Goal: Task Accomplishment & Management: Manage account settings

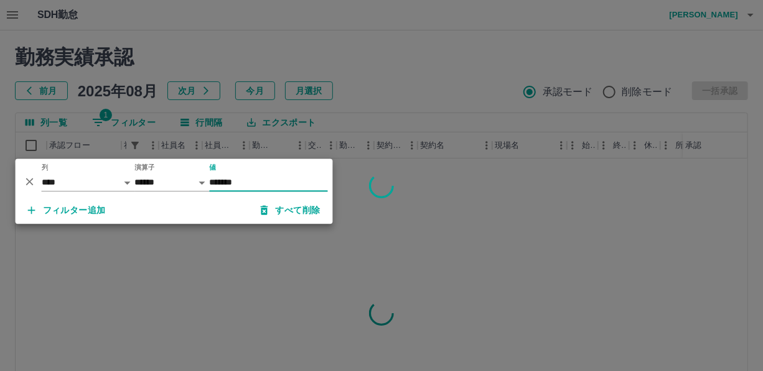
type input "*******"
click at [382, 51] on div at bounding box center [381, 185] width 763 height 371
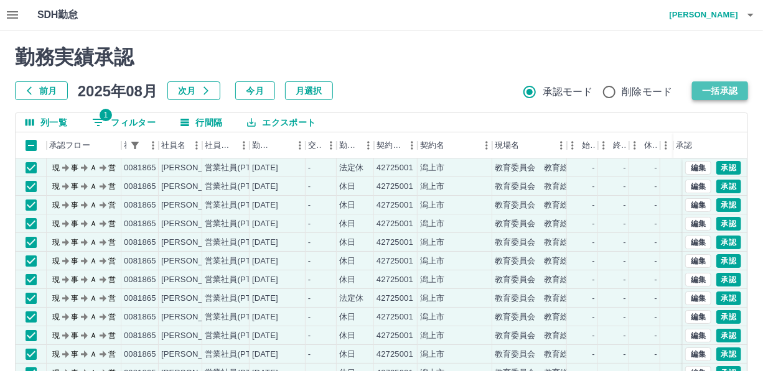
click at [717, 90] on button "一括承認" at bounding box center [720, 91] width 56 height 19
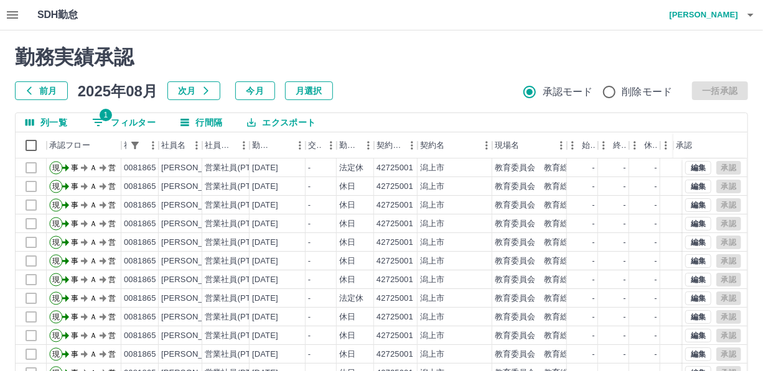
click at [134, 121] on button "1 フィルター" at bounding box center [123, 122] width 83 height 19
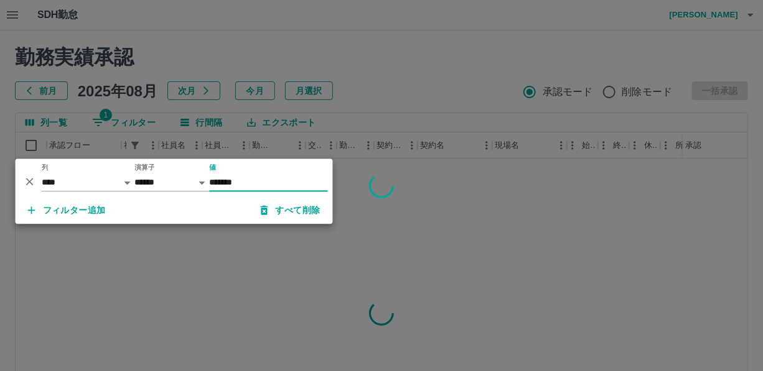
type input "*******"
click at [393, 91] on div at bounding box center [381, 185] width 763 height 371
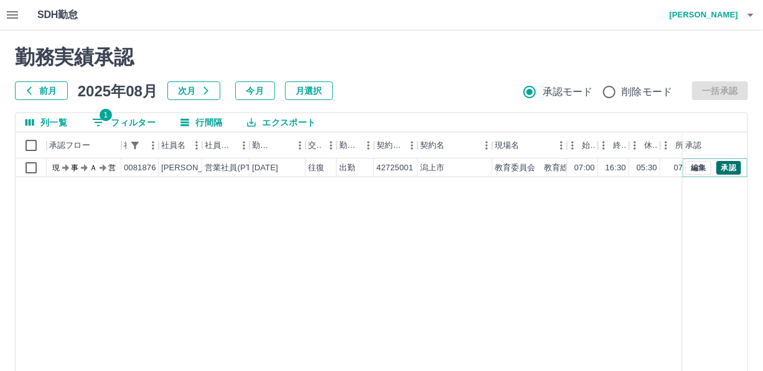
click at [734, 167] on button "承認" at bounding box center [728, 168] width 25 height 14
click at [136, 118] on button "1 フィルター" at bounding box center [123, 122] width 83 height 19
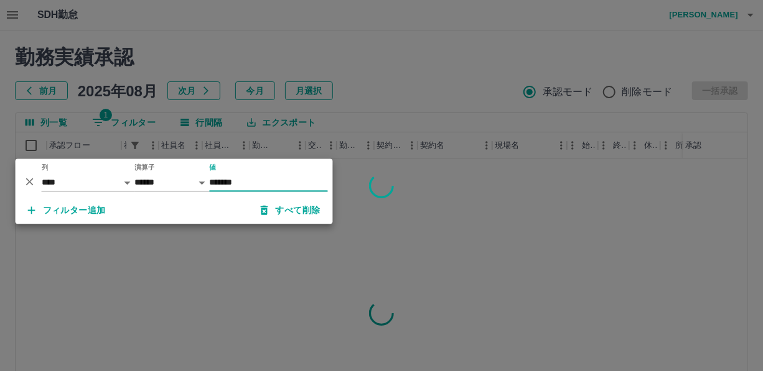
type input "*******"
click at [404, 75] on div at bounding box center [381, 185] width 763 height 371
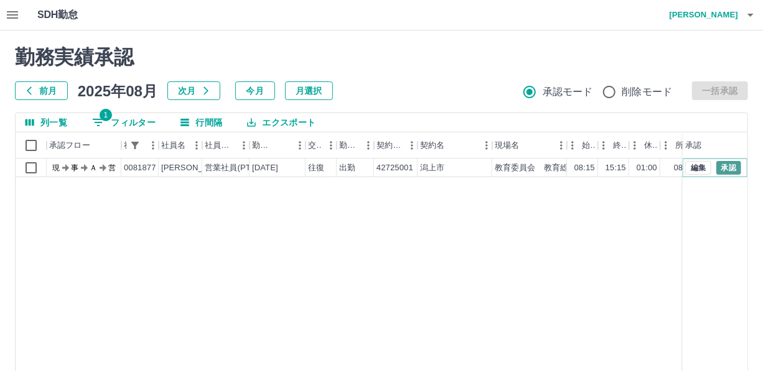
click at [726, 169] on button "承認" at bounding box center [728, 168] width 25 height 14
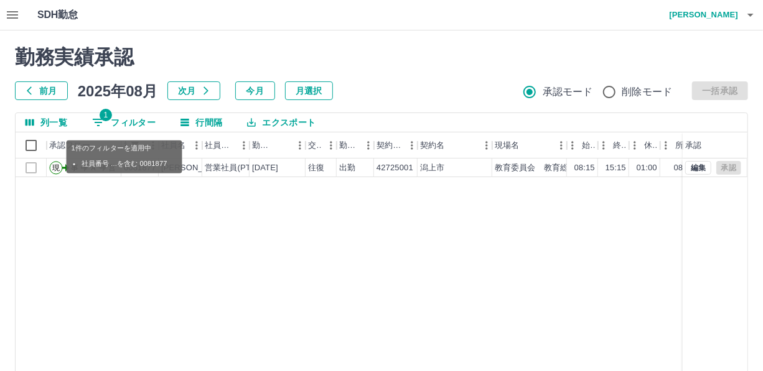
click at [138, 119] on button "1 フィルター" at bounding box center [123, 122] width 83 height 19
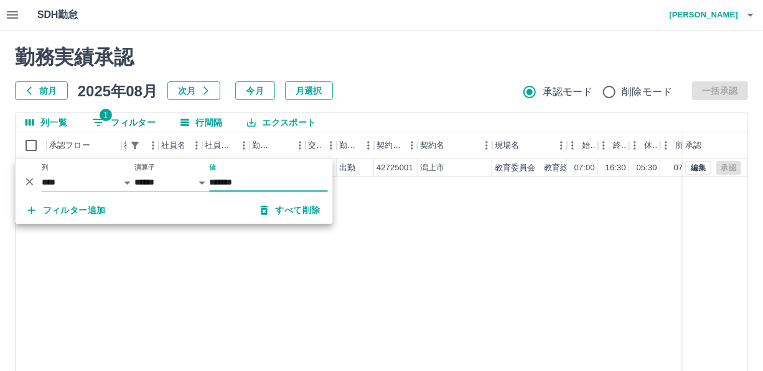
type input "*******"
click at [421, 113] on div "列一覧 1 フィルター 行間隔 エクスポート" at bounding box center [382, 122] width 732 height 19
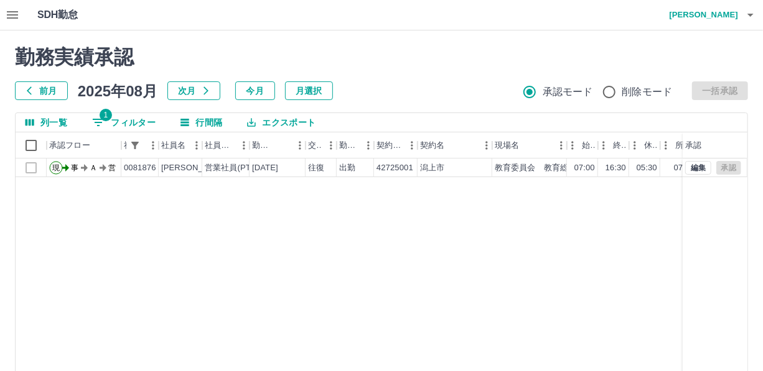
click at [151, 120] on button "1 フィルター" at bounding box center [123, 122] width 83 height 19
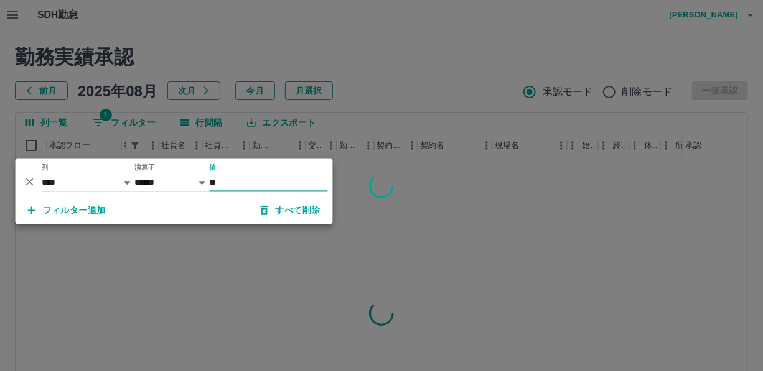
type input "*"
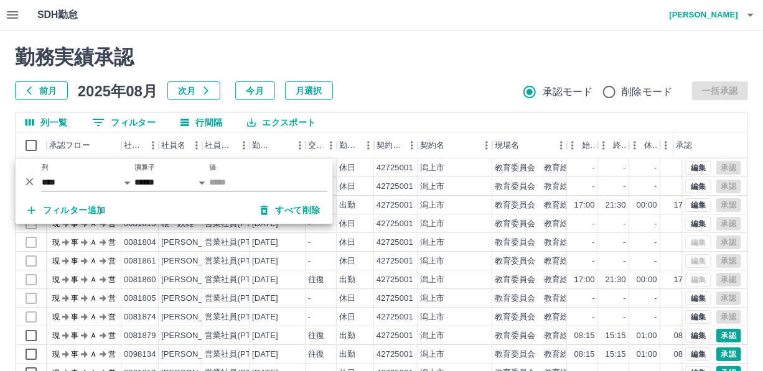
click at [371, 108] on div "勤務実績承認 前月 [DATE] 次月 今月 月選択 承認モード 削除モード 一括承認 列一覧 0 フィルター 行間隔 エクスポート 承認フロー 社員番号 社…" at bounding box center [381, 277] width 763 height 495
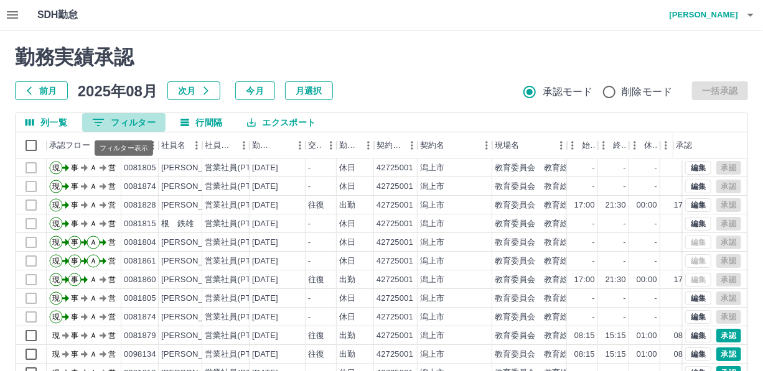
click at [141, 117] on button "0 フィルター" at bounding box center [123, 122] width 83 height 19
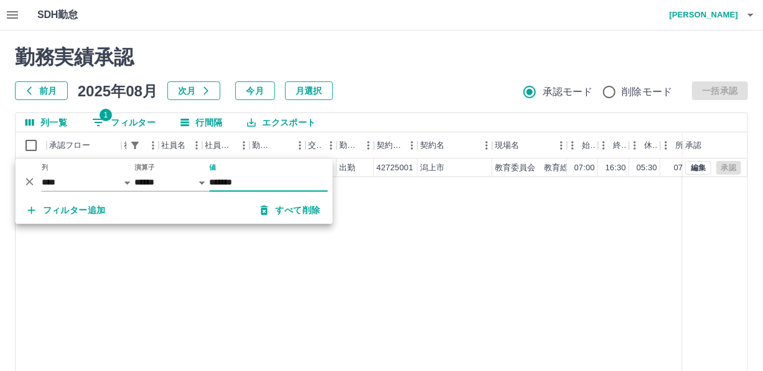
type input "*******"
click at [380, 93] on div "前月 2025年08月 次月 今月 月選択 承認モード 削除モード 一括承認" at bounding box center [381, 91] width 733 height 19
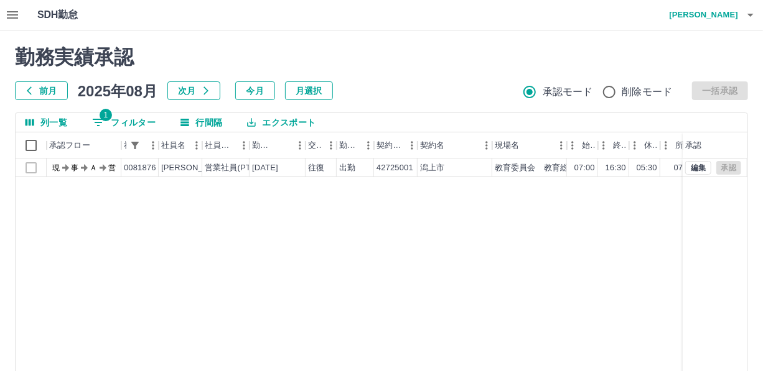
click at [146, 120] on button "1 フィルター" at bounding box center [123, 122] width 83 height 19
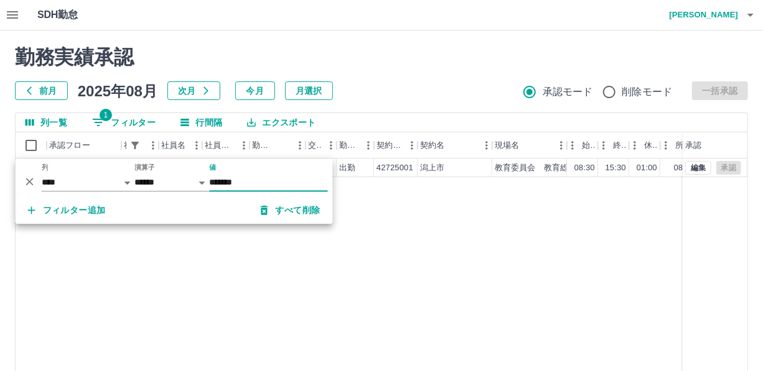
type input "*******"
click at [398, 71] on div "勤務実績承認 前月 2025年08月 次月 今月 月選択 承認モード 削除モード 一括承認" at bounding box center [381, 72] width 733 height 55
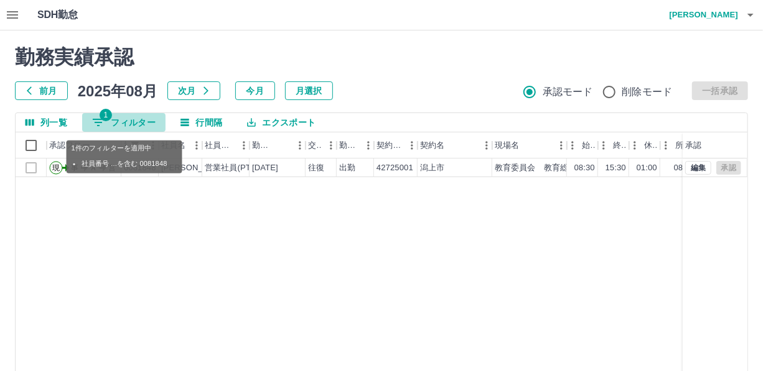
click at [139, 116] on button "1 フィルター" at bounding box center [123, 122] width 83 height 19
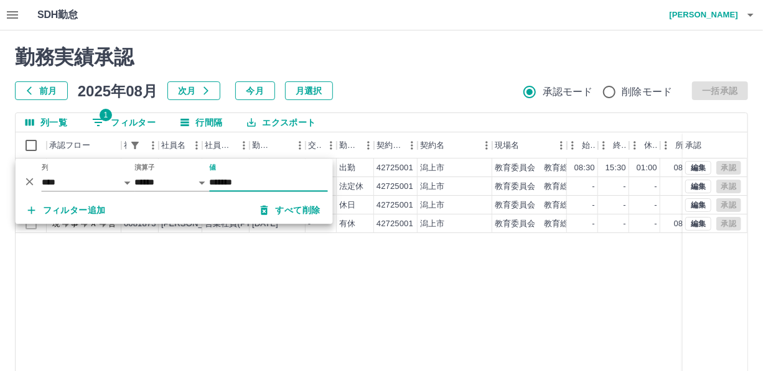
type input "*******"
click at [355, 47] on h2 "勤務実績承認" at bounding box center [381, 57] width 733 height 24
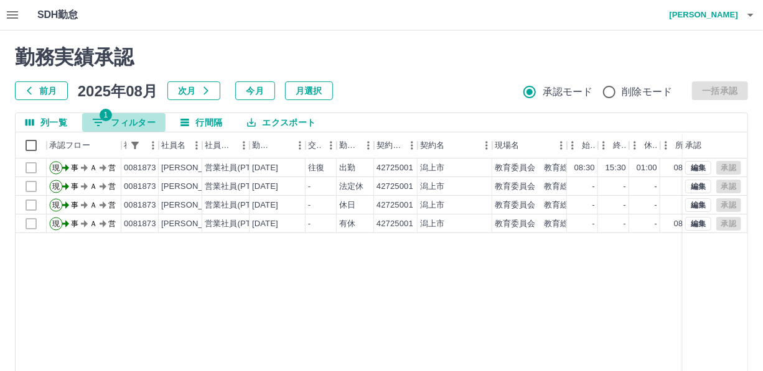
click at [128, 119] on button "1 フィルター" at bounding box center [123, 122] width 83 height 19
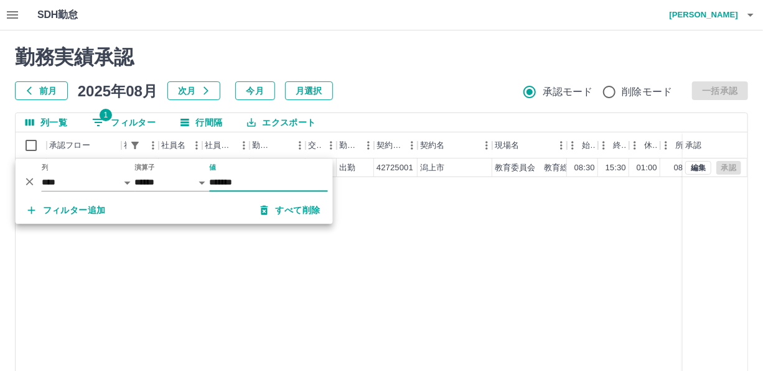
type input "*******"
click at [387, 80] on div "勤務実績承認 前月 2025年08月 次月 今月 月選択 承認モード 削除モード 一括承認" at bounding box center [381, 72] width 733 height 55
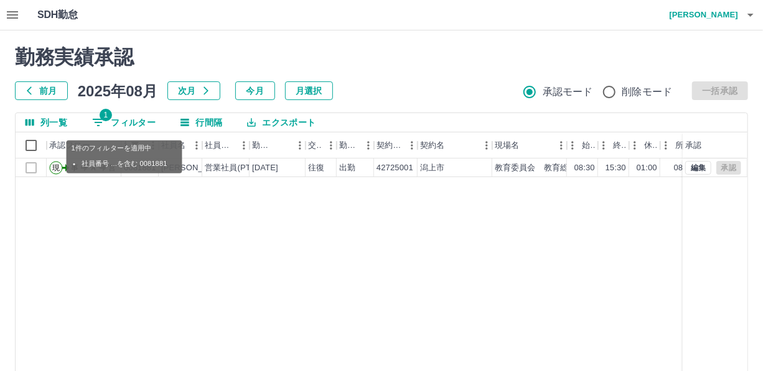
click at [148, 121] on button "1 フィルター" at bounding box center [123, 122] width 83 height 19
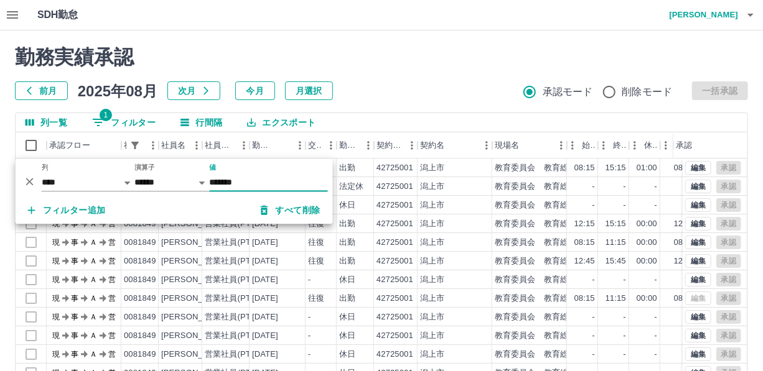
type input "*******"
click at [365, 85] on div "前月 2025年08月 次月 今月 月選択 承認モード 削除モード 一括承認" at bounding box center [381, 91] width 733 height 19
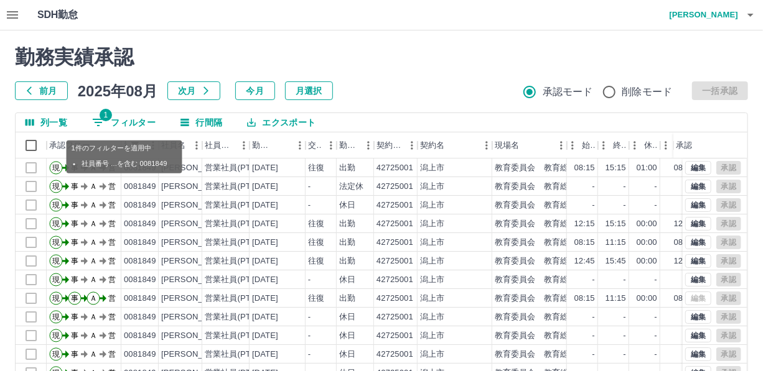
click at [138, 119] on button "1 フィルター" at bounding box center [123, 122] width 83 height 19
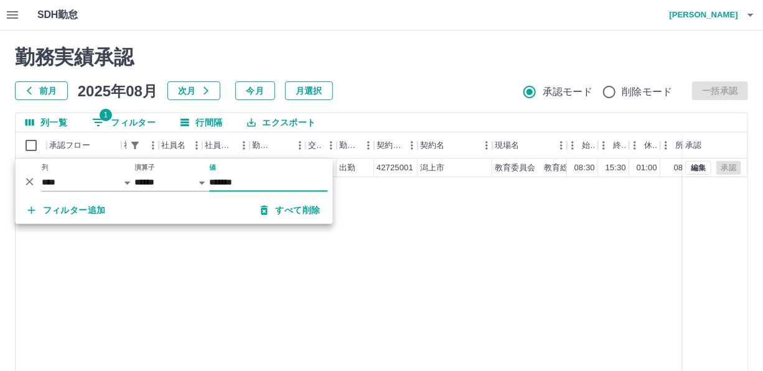
type input "*******"
click at [385, 87] on div "前月 2025年08月 次月 今月 月選択 承認モード 削除モード 一括承認" at bounding box center [381, 91] width 733 height 19
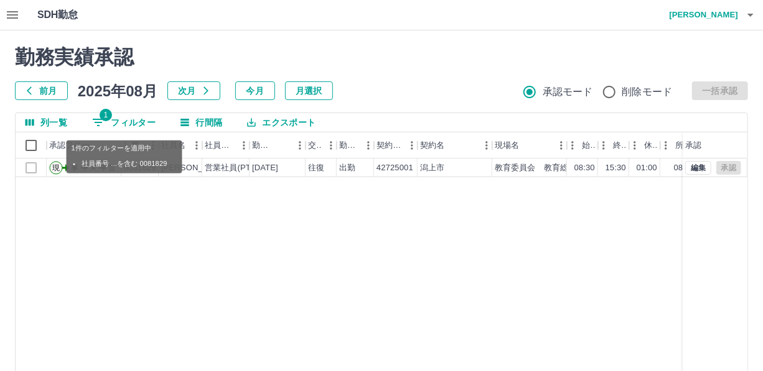
click at [140, 120] on button "1 フィルター" at bounding box center [123, 122] width 83 height 19
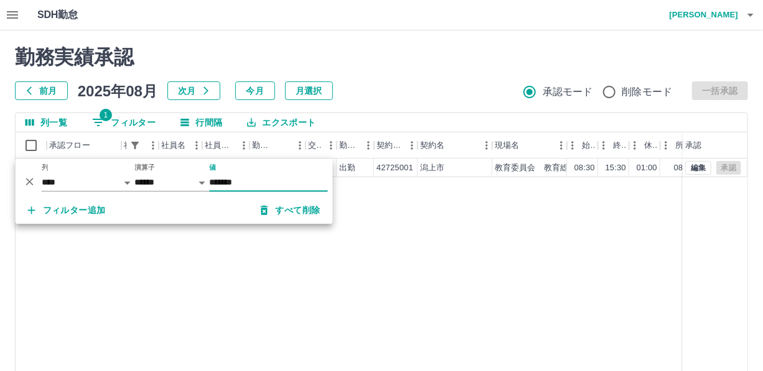
type input "*******"
click at [380, 122] on div "列一覧 1 フィルター 行間隔 エクスポート" at bounding box center [382, 122] width 732 height 19
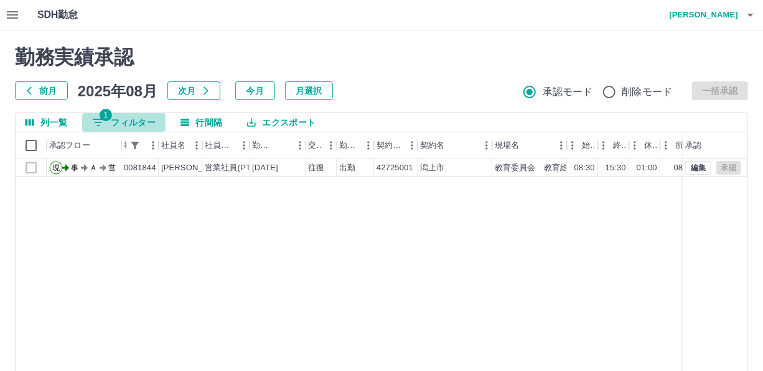
click at [136, 123] on button "1 フィルター" at bounding box center [123, 122] width 83 height 19
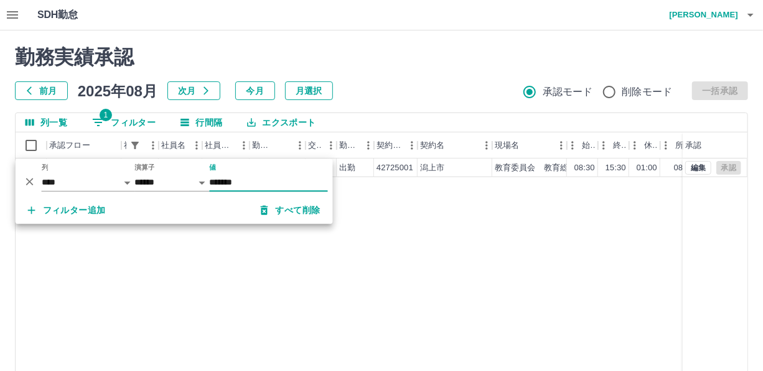
type input "*******"
click at [398, 101] on div "勤務実績承認 前月 [DATE] 次月 今月 月選択 承認モード 削除モード 一括承認 列一覧 1 フィルター 行間隔 エクスポート 承認フロー 社員番号 社…" at bounding box center [381, 277] width 763 height 495
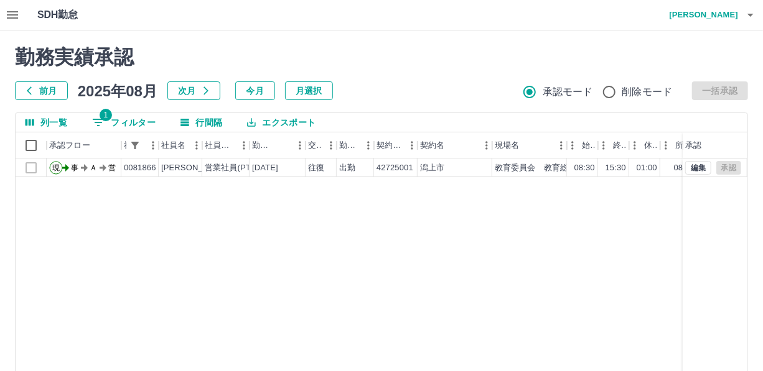
click at [140, 114] on button "1 フィルター" at bounding box center [123, 122] width 83 height 19
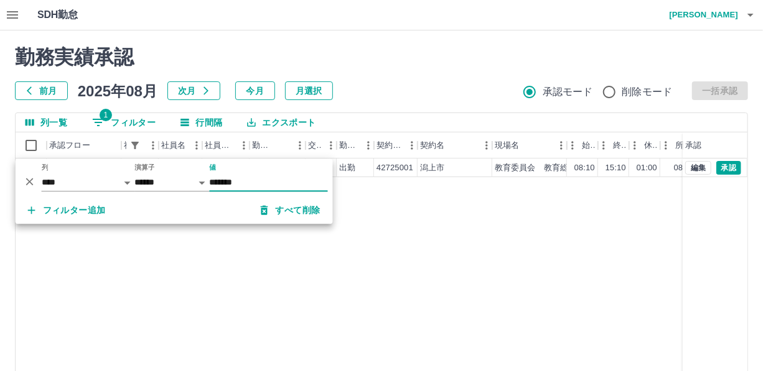
type input "*******"
click at [415, 68] on h2 "勤務実績承認" at bounding box center [381, 57] width 733 height 24
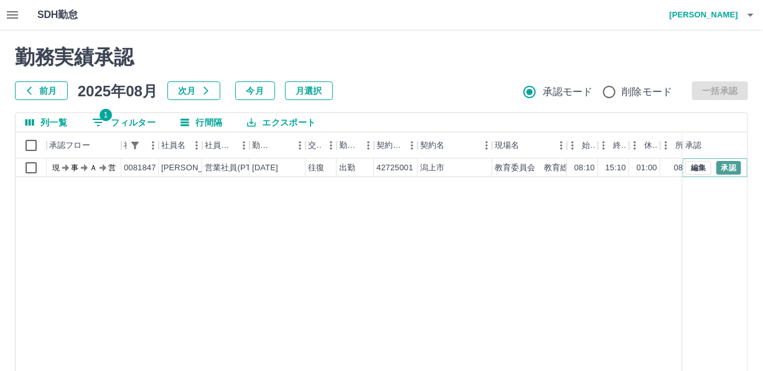
click at [728, 166] on button "承認" at bounding box center [728, 168] width 25 height 14
click at [132, 118] on button "1 フィルター" at bounding box center [123, 122] width 83 height 19
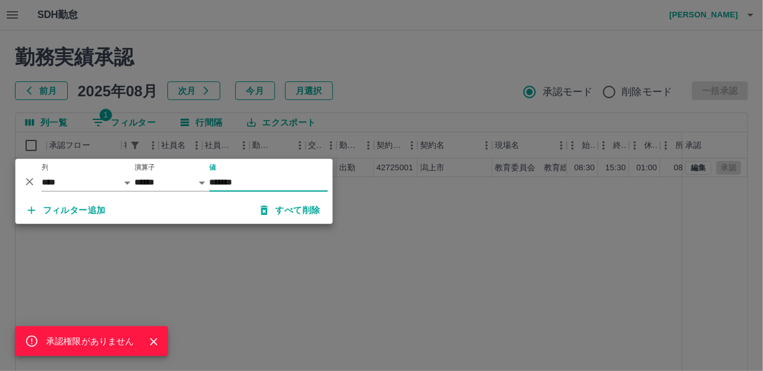
type input "*******"
click at [324, 103] on div "承認権限がありません" at bounding box center [381, 185] width 763 height 371
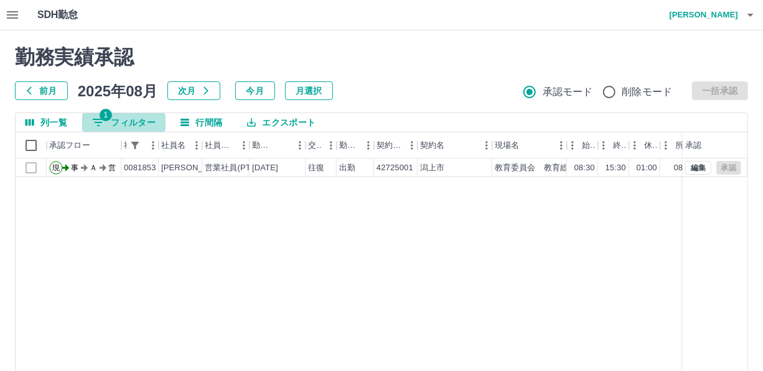
click at [128, 122] on button "1 フィルター" at bounding box center [123, 122] width 83 height 19
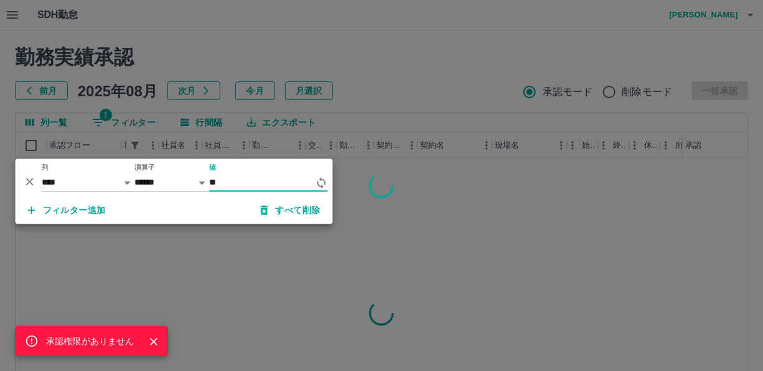
type input "*"
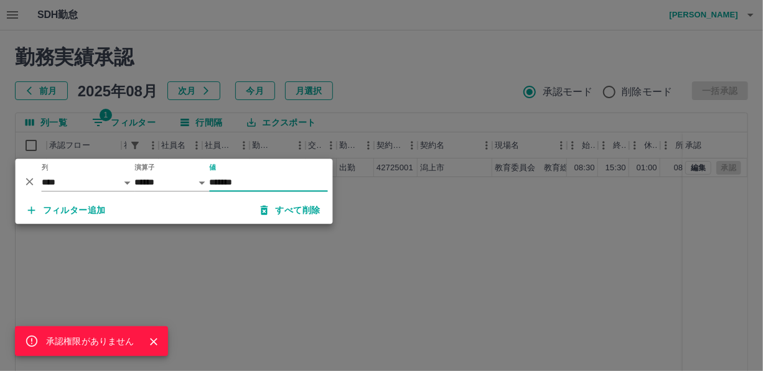
type input "*******"
click at [399, 116] on div "承認権限がありません" at bounding box center [381, 185] width 763 height 371
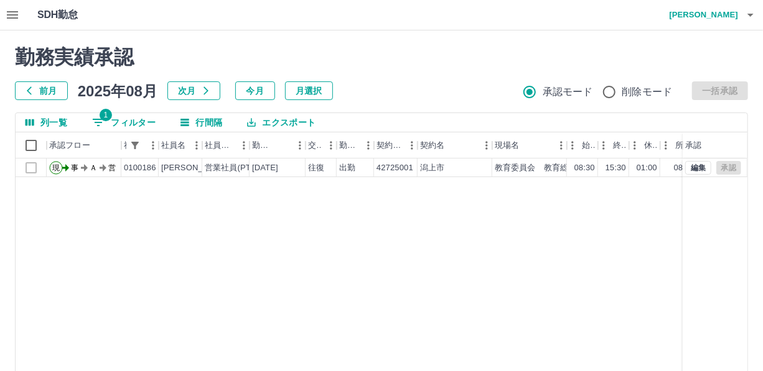
click at [143, 119] on button "1 フィルター" at bounding box center [123, 122] width 83 height 19
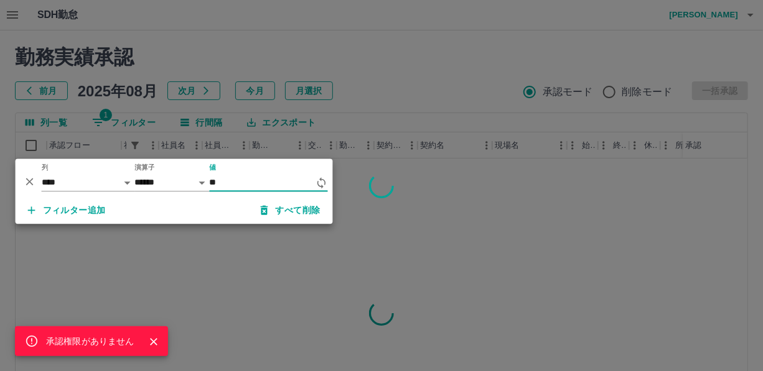
type input "*"
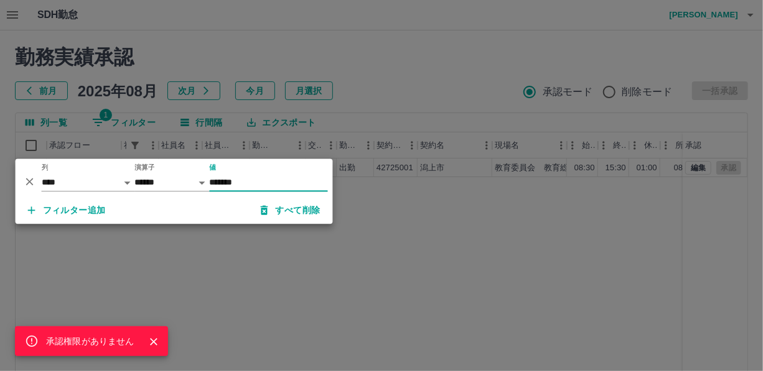
type input "*******"
click at [402, 137] on div "承認権限がありません" at bounding box center [381, 185] width 763 height 371
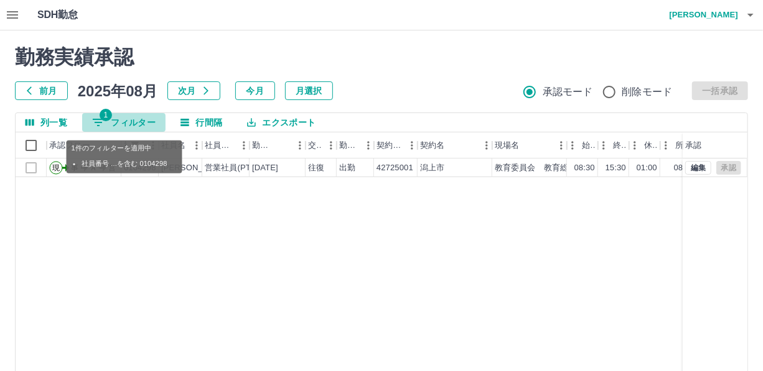
click at [141, 124] on button "1 フィルター" at bounding box center [123, 122] width 83 height 19
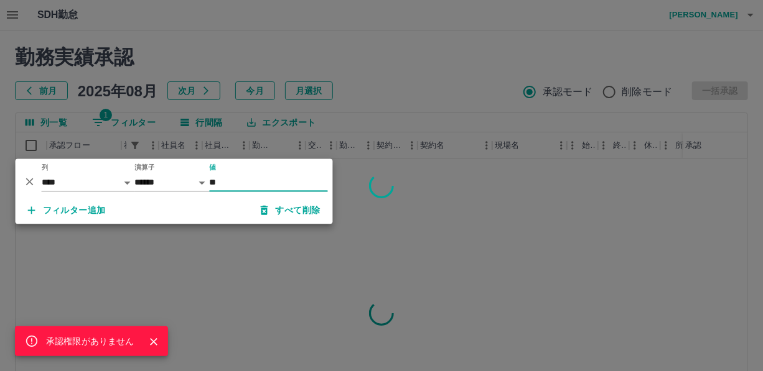
type input "*"
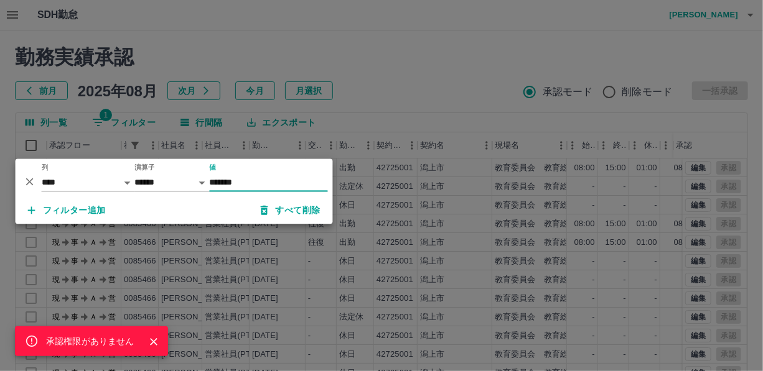
type input "*******"
click at [381, 112] on div "承認権限がありません" at bounding box center [381, 185] width 763 height 371
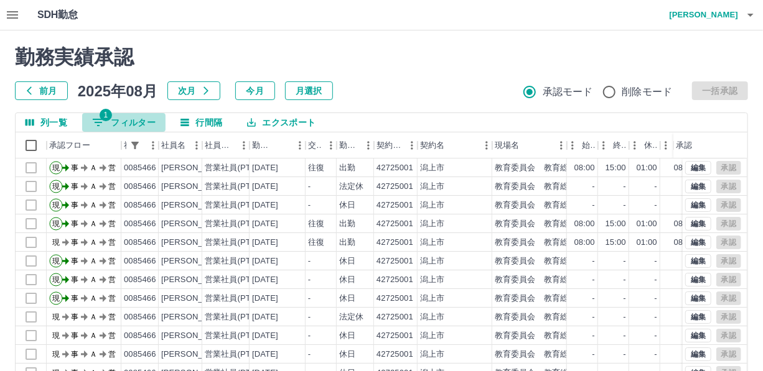
drag, startPoint x: 141, startPoint y: 118, endPoint x: 256, endPoint y: 144, distance: 118.0
click at [141, 118] on button "1 フィルター" at bounding box center [123, 122] width 83 height 19
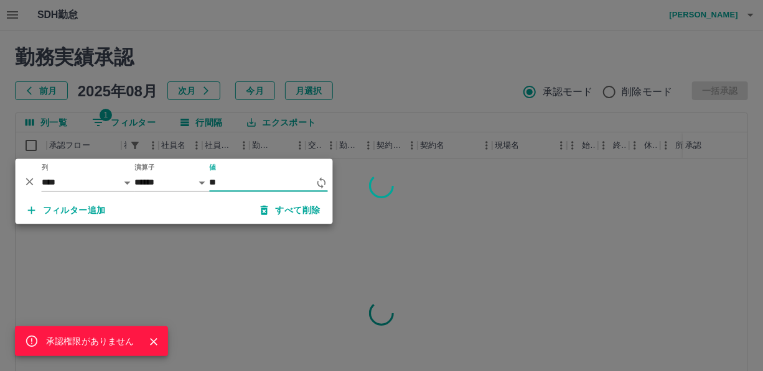
type input "*"
type input "*******"
click at [379, 81] on div "承認権限がありません" at bounding box center [381, 185] width 763 height 371
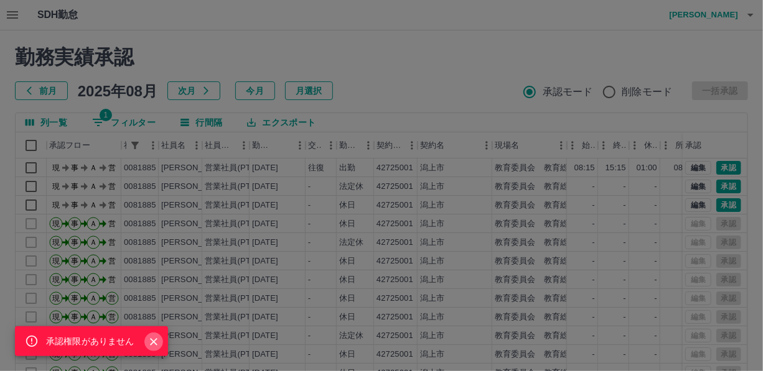
click at [154, 343] on icon "Close" at bounding box center [153, 341] width 7 height 7
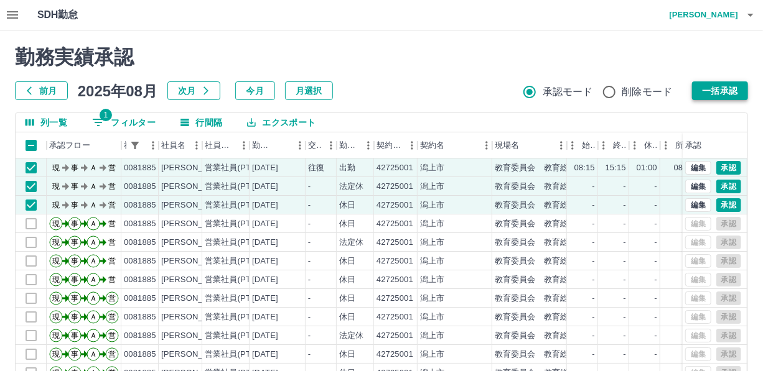
click at [716, 91] on button "一括承認" at bounding box center [720, 91] width 56 height 19
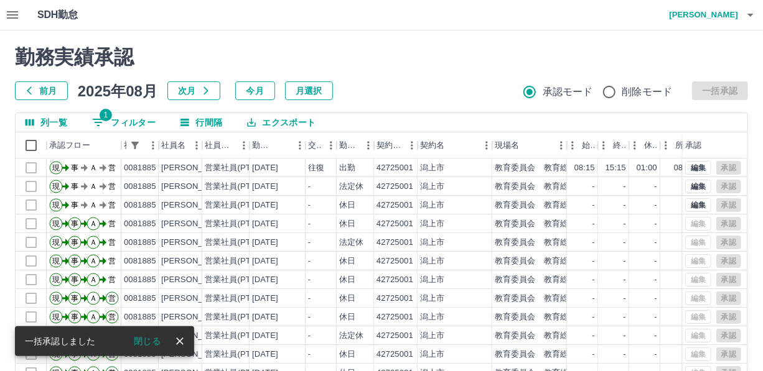
click at [144, 119] on button "1 フィルター" at bounding box center [123, 122] width 83 height 19
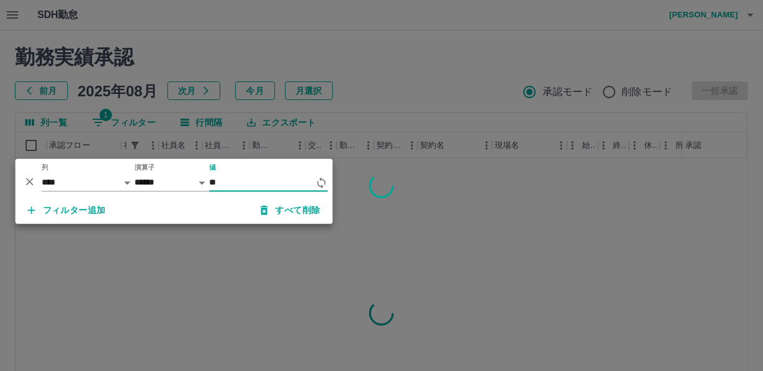
type input "*"
type input "*******"
click at [398, 70] on div at bounding box center [381, 185] width 763 height 371
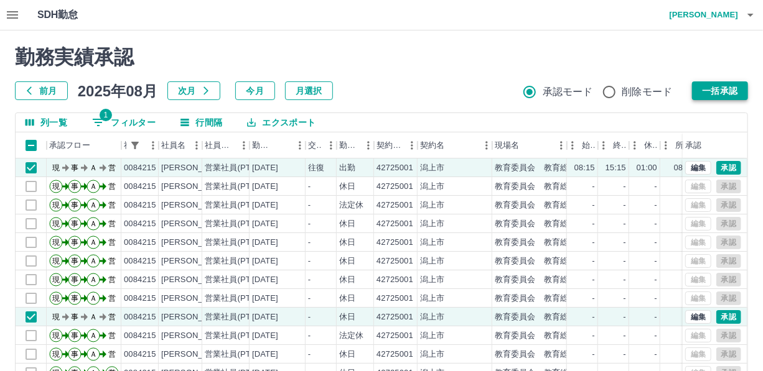
click at [733, 85] on button "一括承認" at bounding box center [720, 91] width 56 height 19
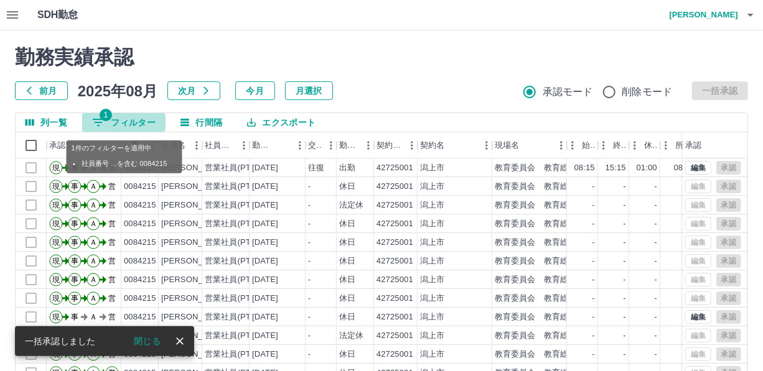
click at [141, 118] on button "1 フィルター" at bounding box center [123, 122] width 83 height 19
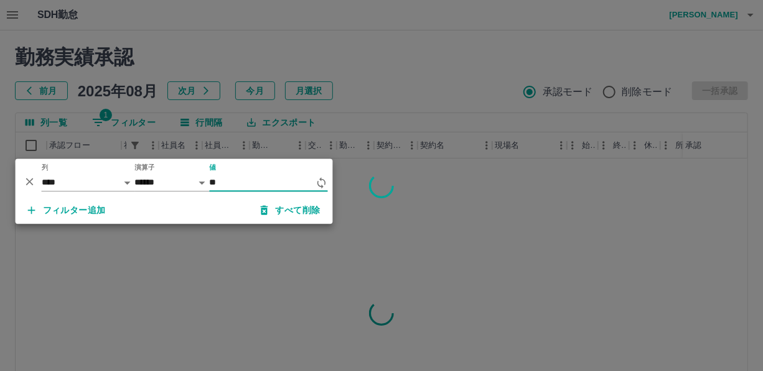
type input "*"
type input "*******"
click at [273, 55] on div at bounding box center [381, 185] width 763 height 371
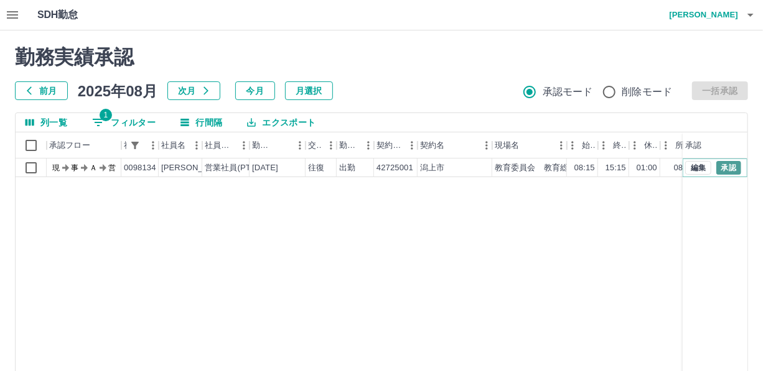
click at [735, 166] on button "承認" at bounding box center [728, 168] width 25 height 14
click at [146, 119] on button "1 フィルター" at bounding box center [123, 122] width 83 height 19
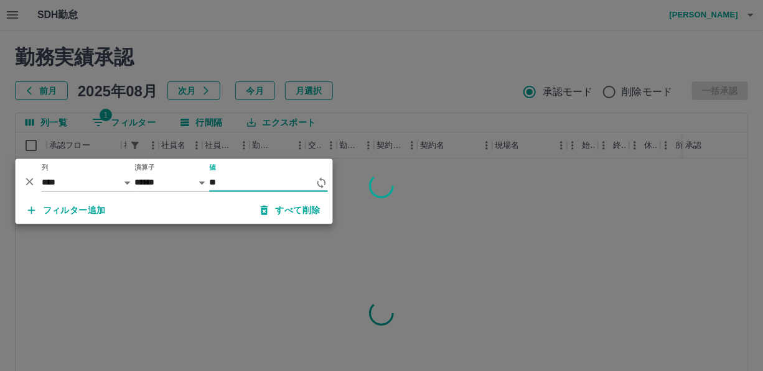
type input "*"
type input "*******"
click at [343, 87] on div at bounding box center [381, 185] width 763 height 371
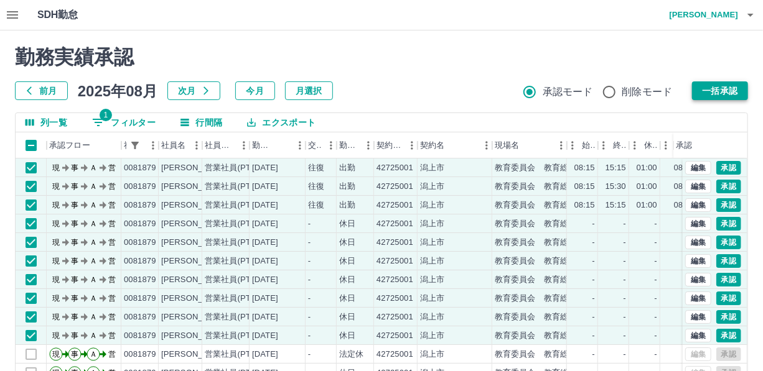
click at [722, 88] on button "一括承認" at bounding box center [720, 91] width 56 height 19
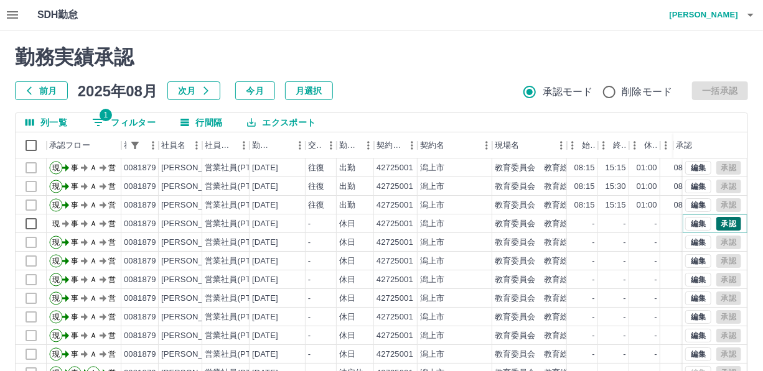
click at [716, 221] on button "承認" at bounding box center [728, 224] width 25 height 14
click at [139, 120] on button "1 フィルター" at bounding box center [123, 122] width 83 height 19
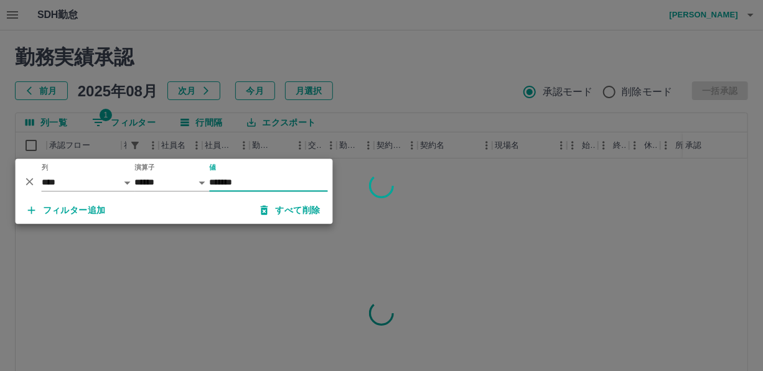
type input "*******"
click at [378, 111] on div at bounding box center [381, 185] width 763 height 371
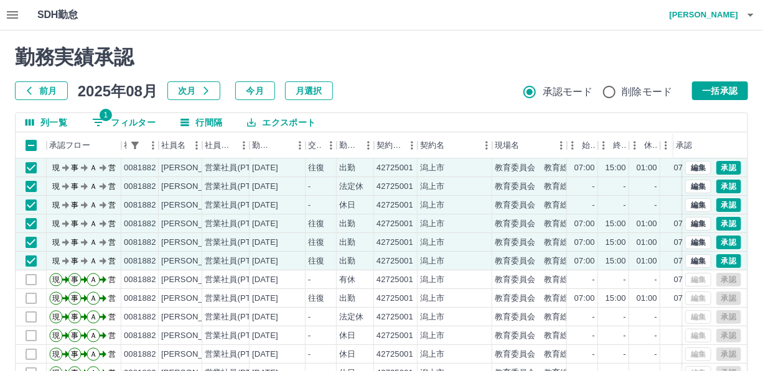
click at [711, 87] on button "一括承認" at bounding box center [720, 91] width 56 height 19
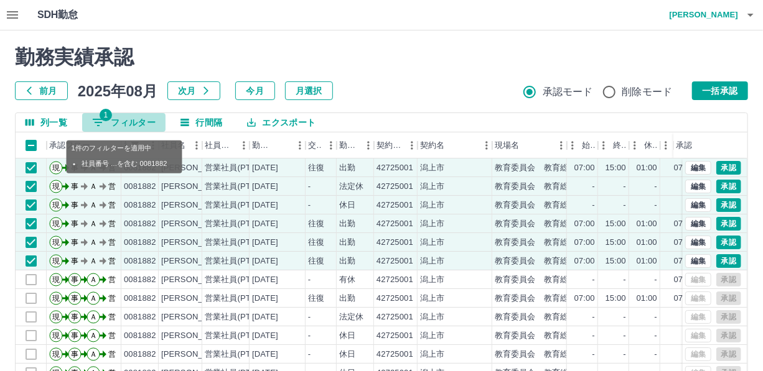
click at [127, 119] on button "1 フィルター" at bounding box center [123, 122] width 83 height 19
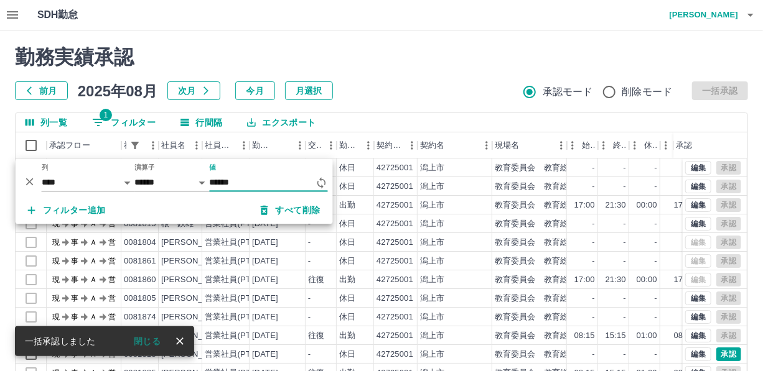
type input "*******"
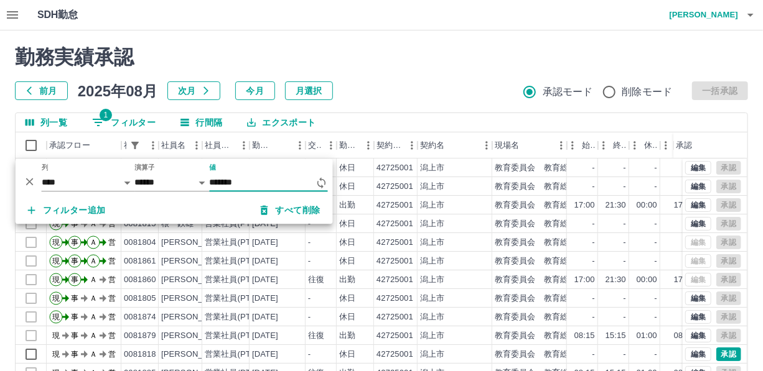
click at [380, 76] on div "勤務実績承認 前月 2025年08月 次月 今月 月選択 承認モード 削除モード 一括承認" at bounding box center [381, 72] width 733 height 55
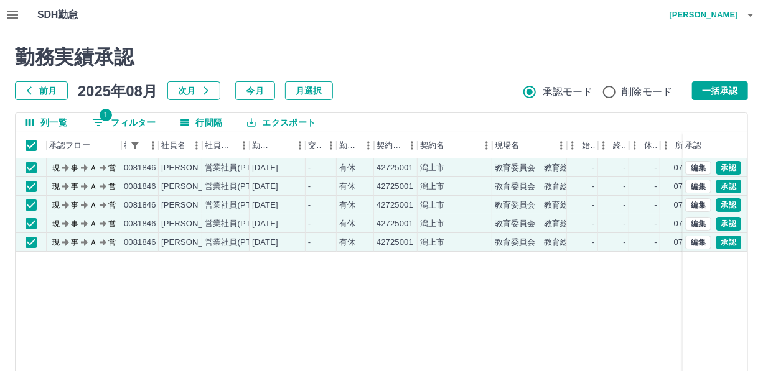
click at [719, 85] on button "一括承認" at bounding box center [720, 91] width 56 height 19
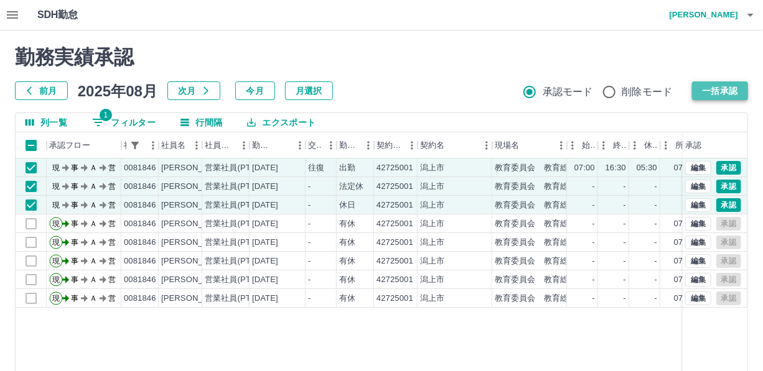
click at [713, 89] on button "一括承認" at bounding box center [720, 91] width 56 height 19
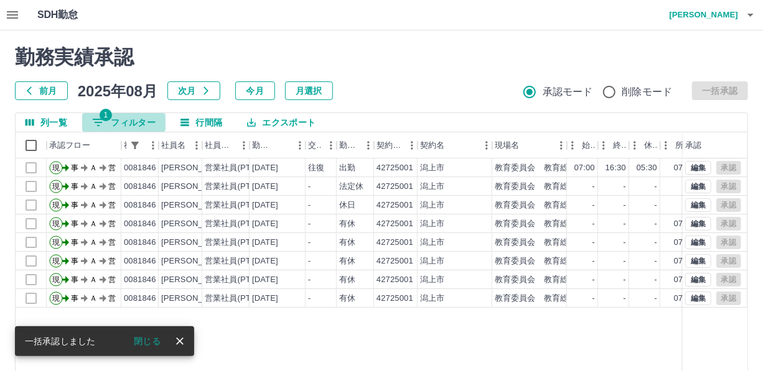
click at [133, 119] on button "1 フィルター" at bounding box center [123, 122] width 83 height 19
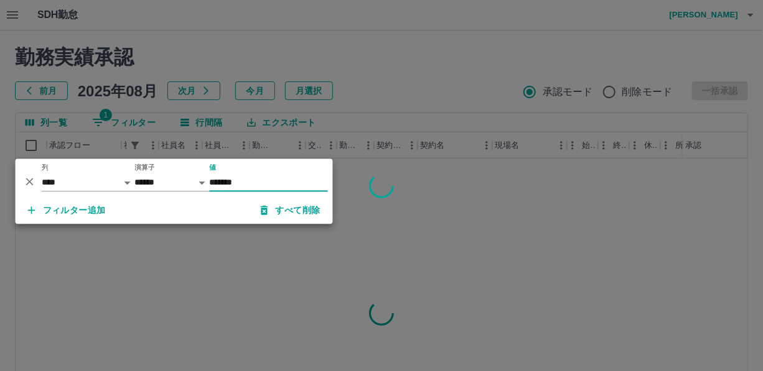
type input "*******"
click at [370, 114] on div at bounding box center [381, 185] width 763 height 371
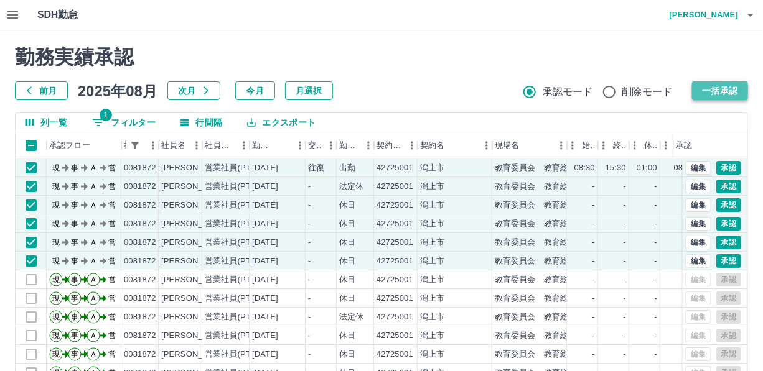
click at [720, 91] on button "一括承認" at bounding box center [720, 91] width 56 height 19
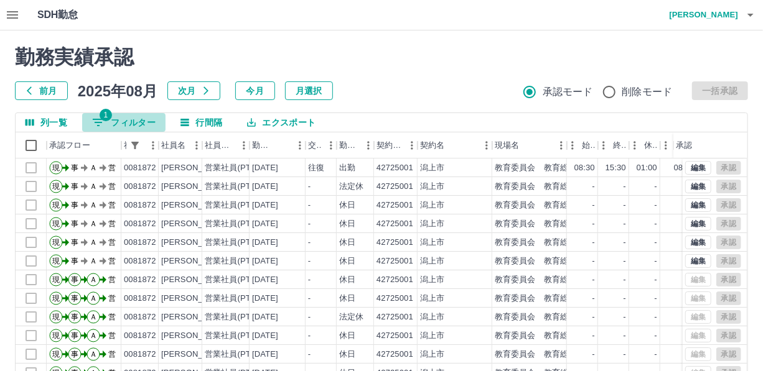
click at [131, 121] on button "1 フィルター" at bounding box center [123, 122] width 83 height 19
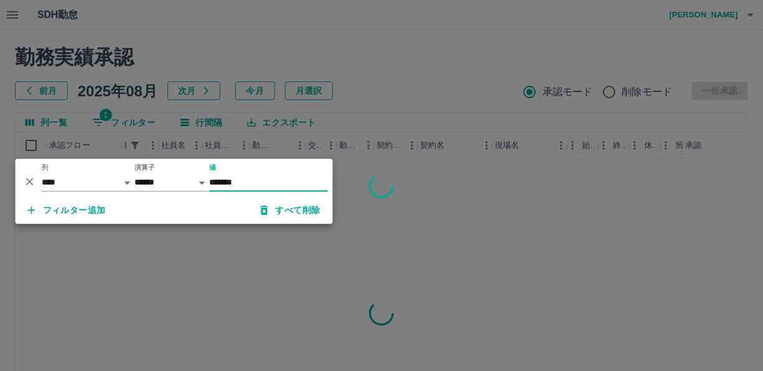
type input "*******"
click at [376, 113] on div at bounding box center [381, 185] width 763 height 371
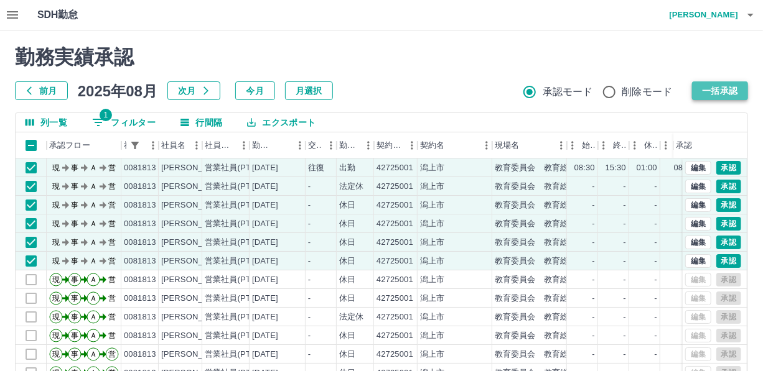
click at [707, 87] on button "一括承認" at bounding box center [720, 91] width 56 height 19
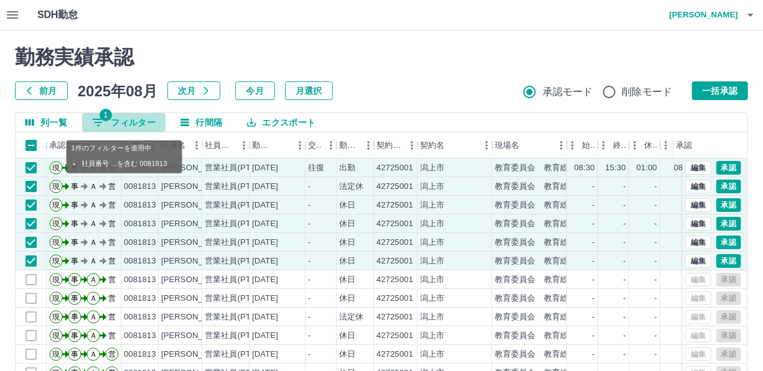
click at [131, 119] on button "1 フィルター" at bounding box center [123, 122] width 83 height 19
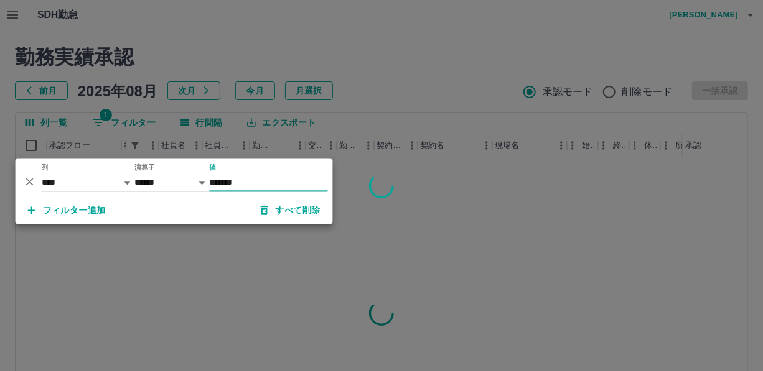
type input "*******"
drag, startPoint x: 414, startPoint y: 97, endPoint x: 425, endPoint y: 96, distance: 10.7
click at [415, 96] on div at bounding box center [381, 185] width 763 height 371
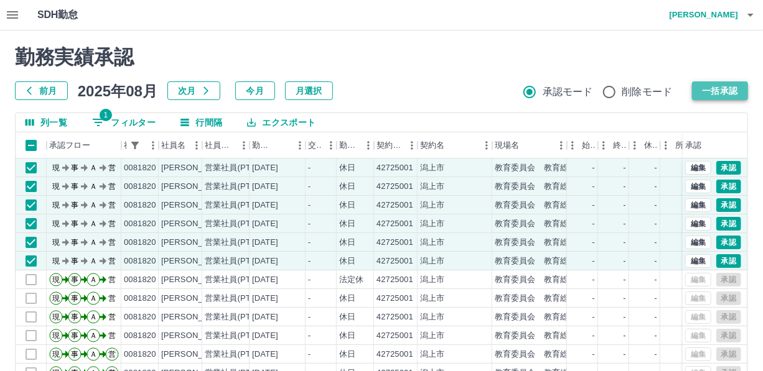
click at [721, 96] on button "一括承認" at bounding box center [720, 91] width 56 height 19
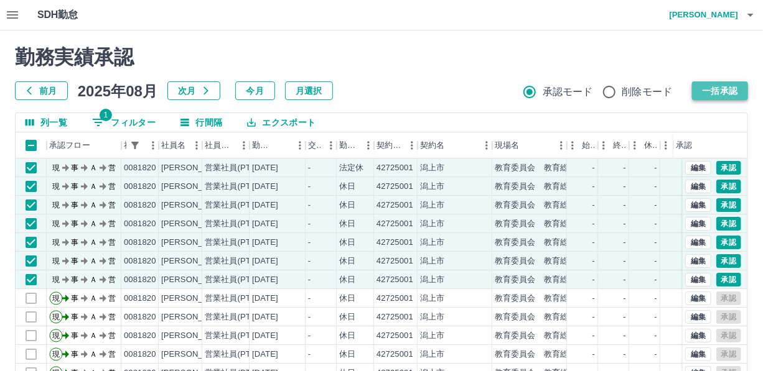
click at [723, 87] on button "一括承認" at bounding box center [720, 91] width 56 height 19
click at [145, 123] on button "1 フィルター" at bounding box center [123, 122] width 83 height 19
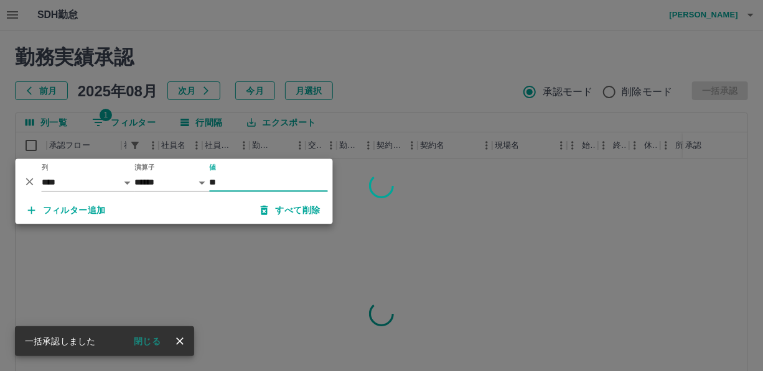
type input "*"
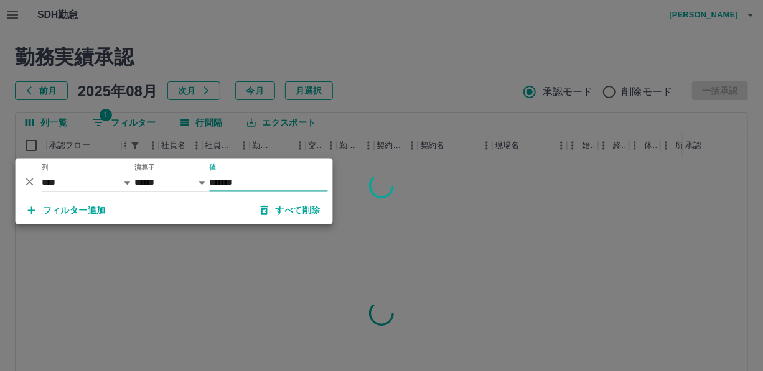
type input "*******"
click at [322, 55] on div at bounding box center [381, 185] width 763 height 371
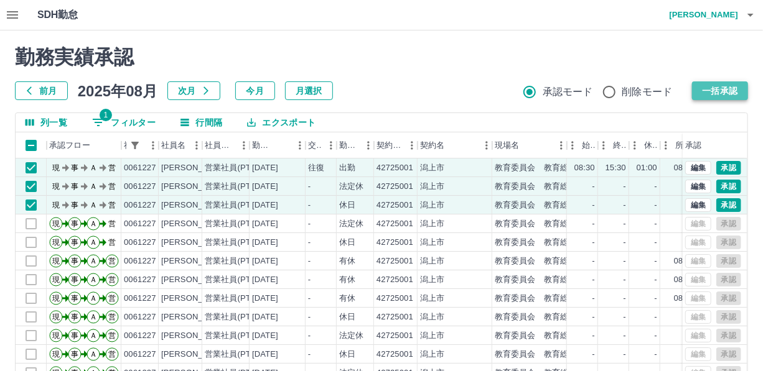
click at [719, 85] on button "一括承認" at bounding box center [720, 91] width 56 height 19
click at [131, 121] on button "1 フィルター" at bounding box center [123, 122] width 83 height 19
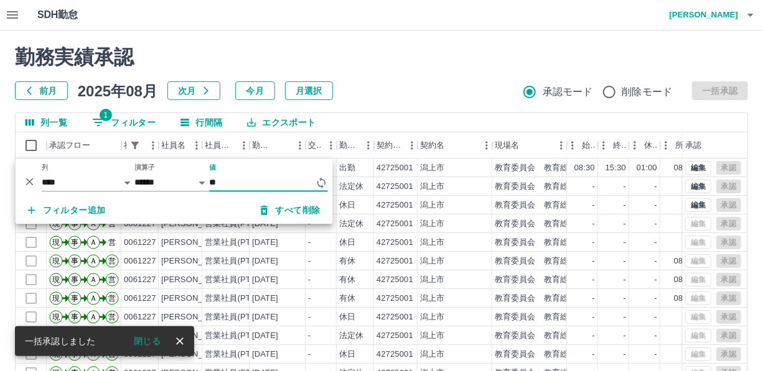
type input "*"
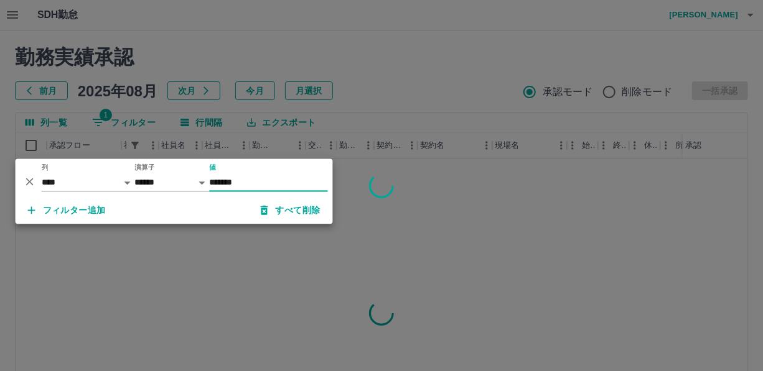
type input "*******"
click at [417, 96] on div at bounding box center [381, 185] width 763 height 371
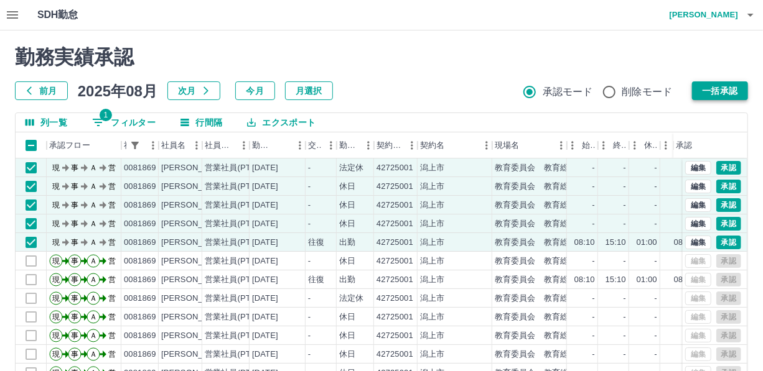
click at [719, 92] on button "一括承認" at bounding box center [720, 91] width 56 height 19
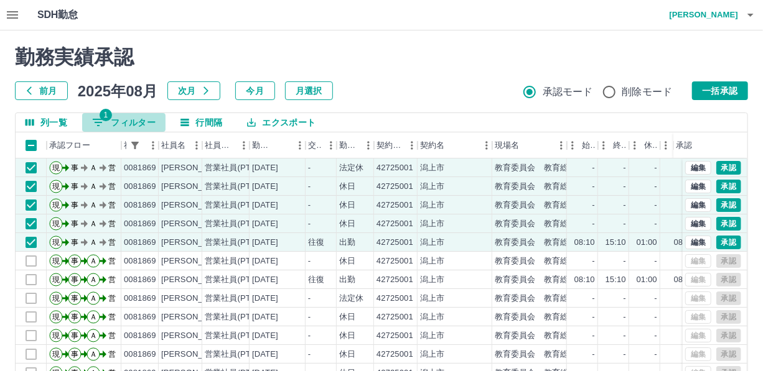
click at [136, 117] on button "1 フィルター" at bounding box center [123, 122] width 83 height 19
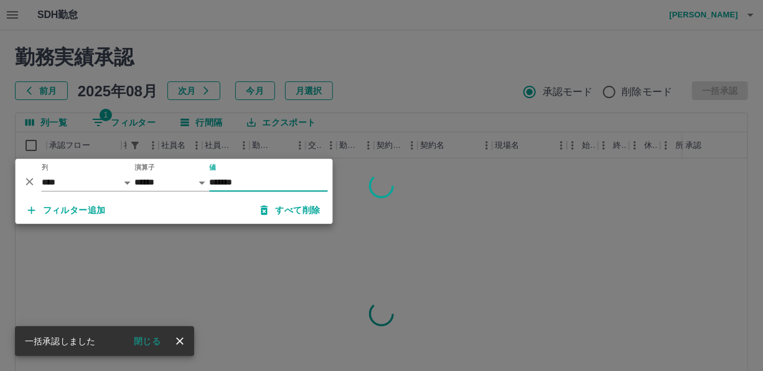
type input "*******"
click at [399, 92] on div at bounding box center [381, 185] width 763 height 371
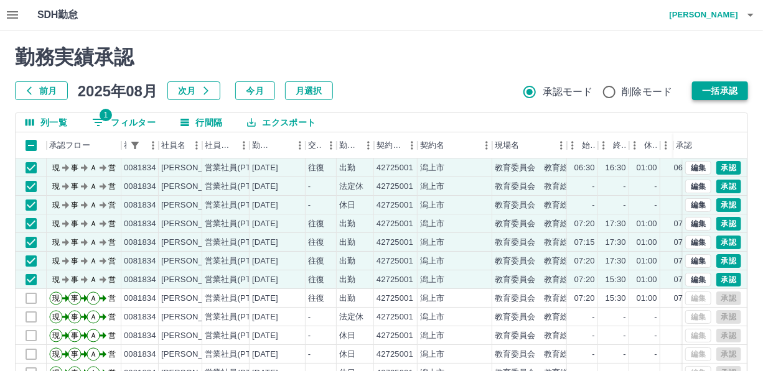
click at [733, 86] on button "一括承認" at bounding box center [720, 91] width 56 height 19
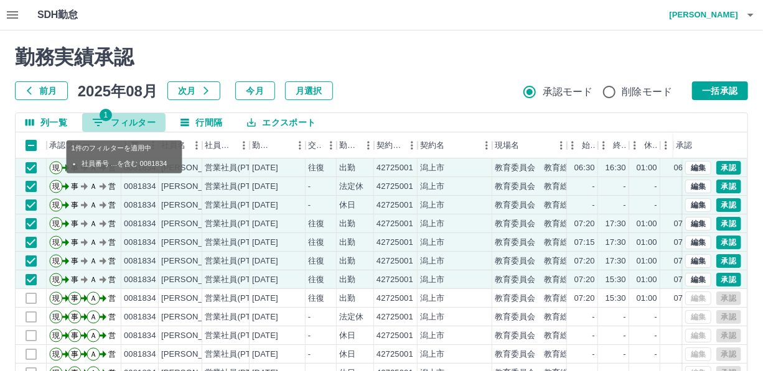
click at [147, 124] on button "1 フィルター" at bounding box center [123, 122] width 83 height 19
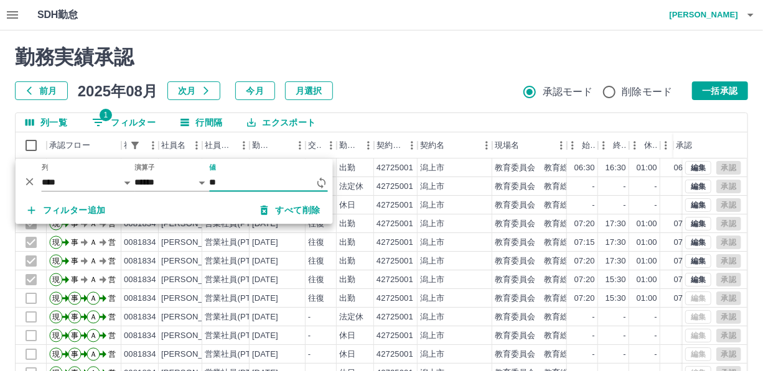
type input "*"
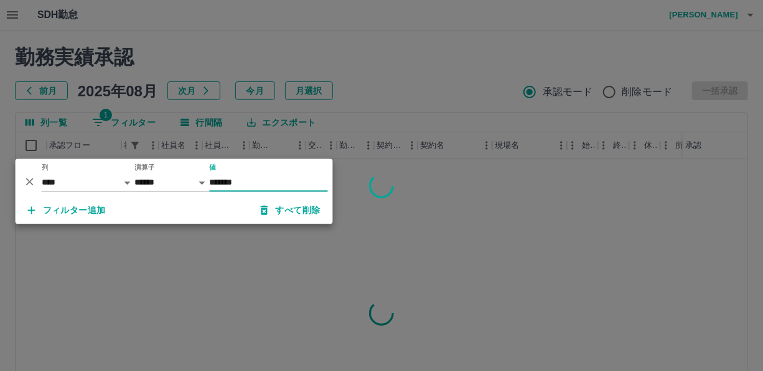
type input "*******"
drag, startPoint x: 396, startPoint y: 98, endPoint x: 398, endPoint y: 87, distance: 11.4
click at [397, 98] on div at bounding box center [381, 185] width 763 height 371
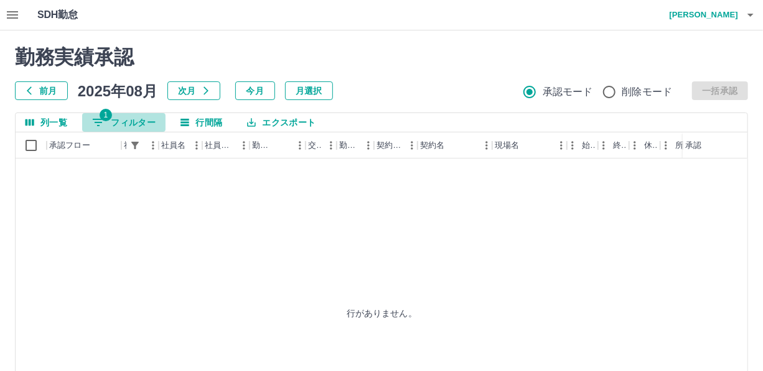
click at [138, 121] on button "1 フィルター" at bounding box center [123, 122] width 83 height 19
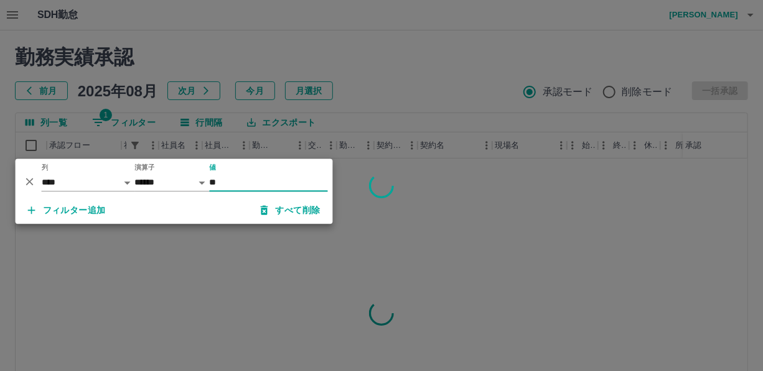
type input "*"
type input "*******"
click at [396, 93] on div at bounding box center [381, 185] width 763 height 371
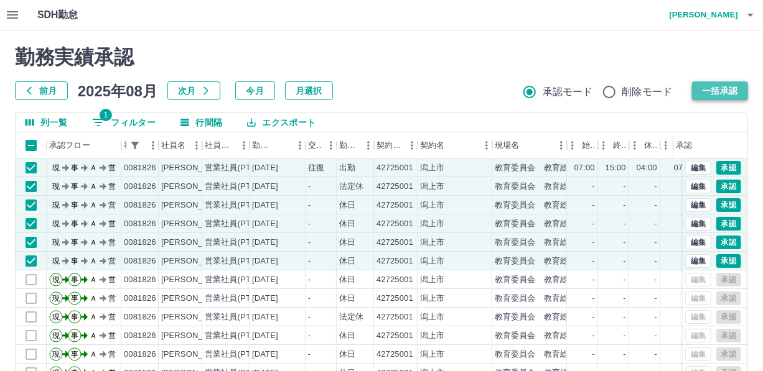
click at [723, 90] on button "一括承認" at bounding box center [720, 91] width 56 height 19
click at [138, 119] on button "1 フィルター" at bounding box center [123, 122] width 83 height 19
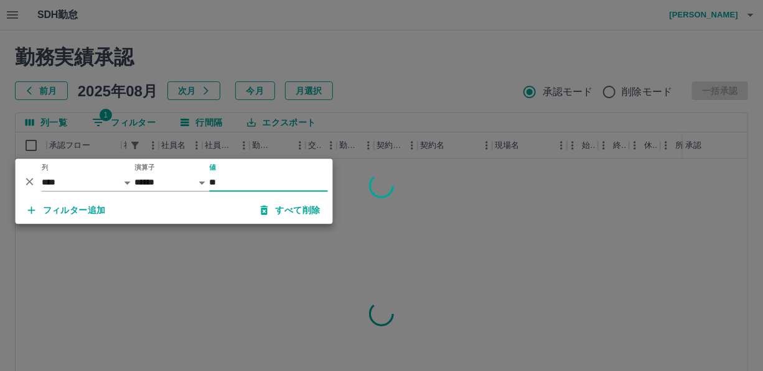
type input "*"
type input "*******"
click at [401, 103] on div at bounding box center [381, 185] width 763 height 371
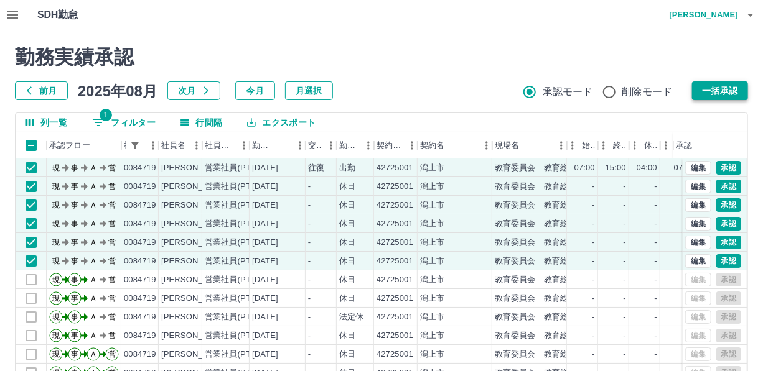
click at [720, 89] on button "一括承認" at bounding box center [720, 91] width 56 height 19
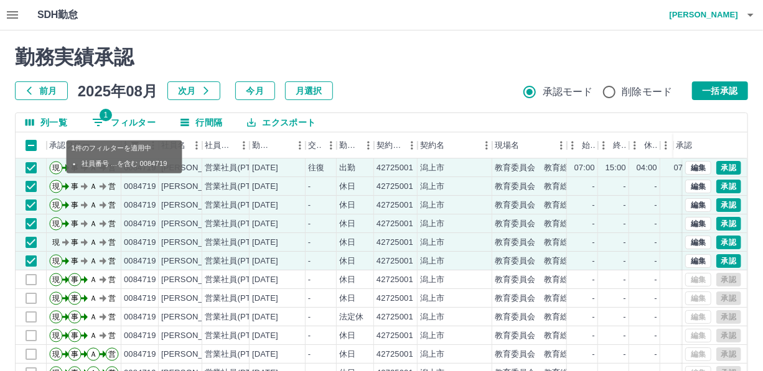
click at [149, 121] on button "1 フィルター" at bounding box center [123, 122] width 83 height 19
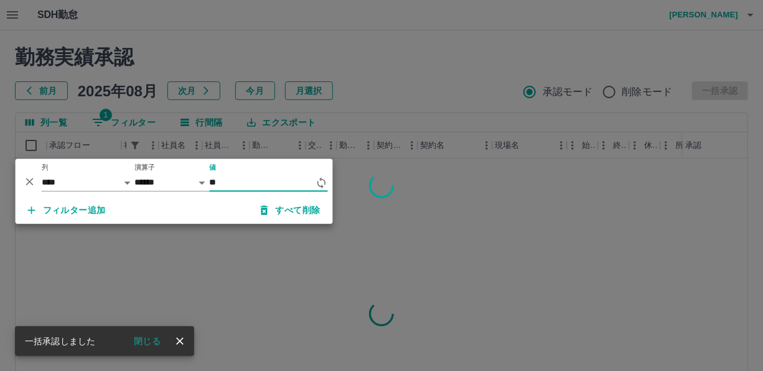
type input "*"
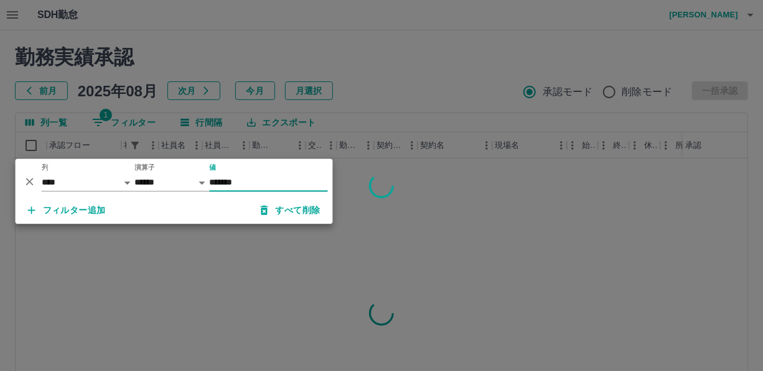
type input "*******"
click at [373, 116] on div at bounding box center [381, 185] width 763 height 371
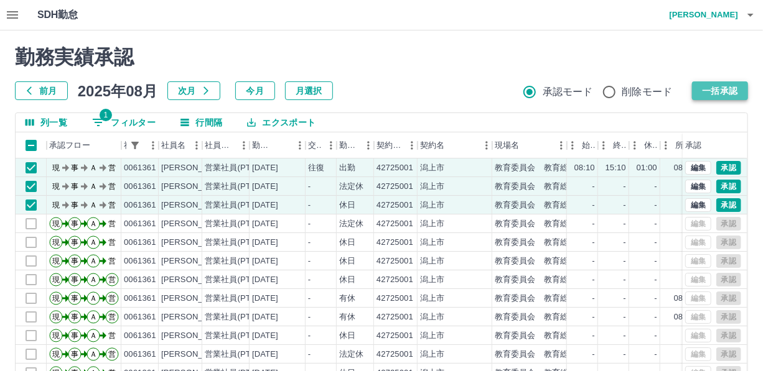
click at [732, 88] on button "一括承認" at bounding box center [720, 91] width 56 height 19
click at [136, 117] on button "1 フィルター" at bounding box center [123, 122] width 83 height 19
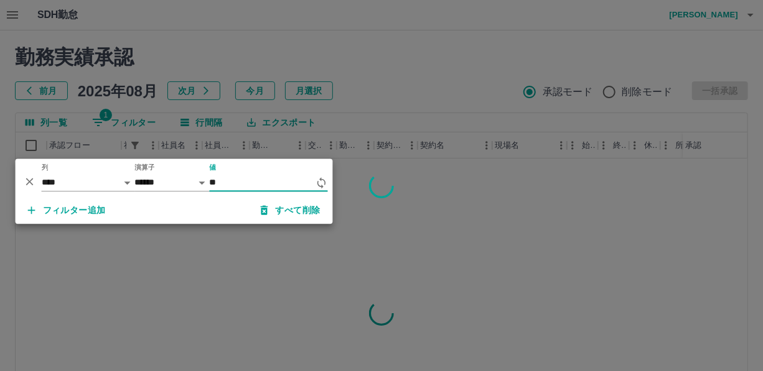
type input "*"
type input "*******"
click at [399, 107] on div at bounding box center [381, 185] width 763 height 371
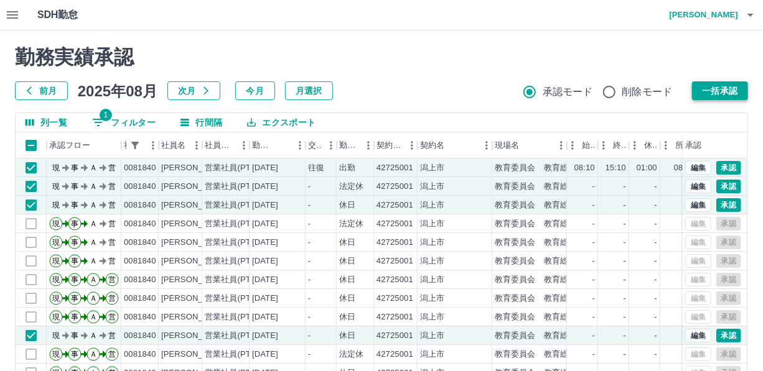
click at [721, 83] on button "一括承認" at bounding box center [720, 91] width 56 height 19
click at [141, 122] on button "1 フィルター" at bounding box center [123, 122] width 83 height 19
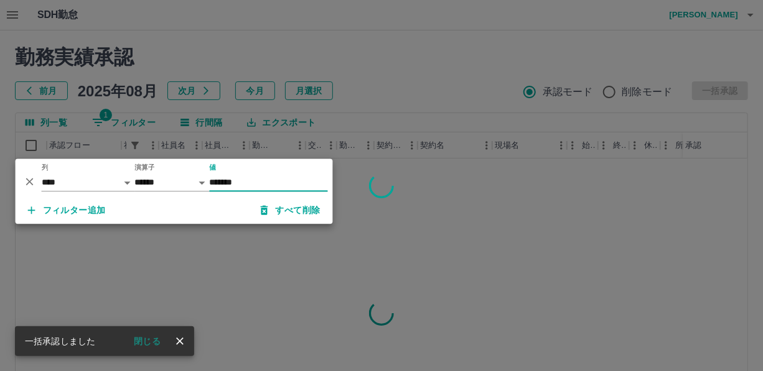
type input "*******"
click at [361, 124] on div at bounding box center [381, 185] width 763 height 371
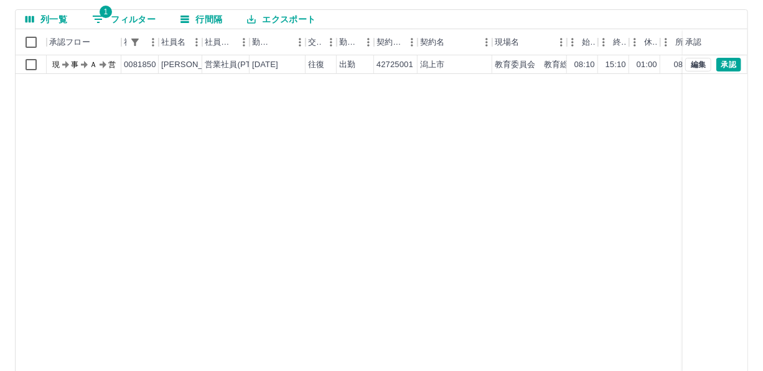
scroll to position [113, 0]
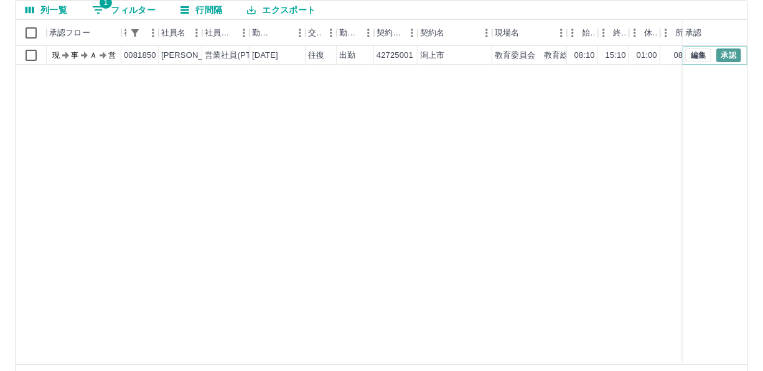
click at [727, 53] on button "承認" at bounding box center [728, 56] width 25 height 14
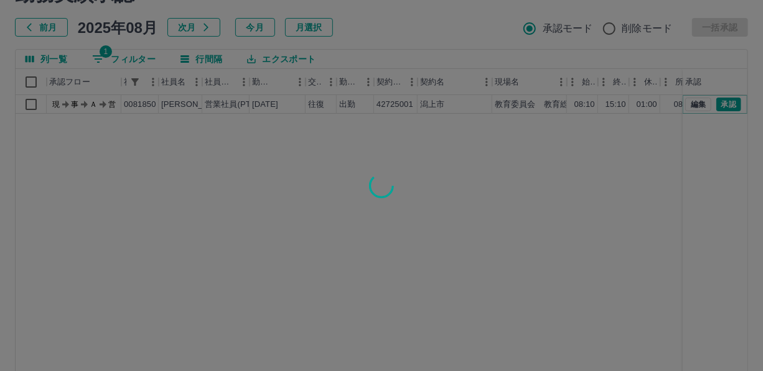
scroll to position [0, 0]
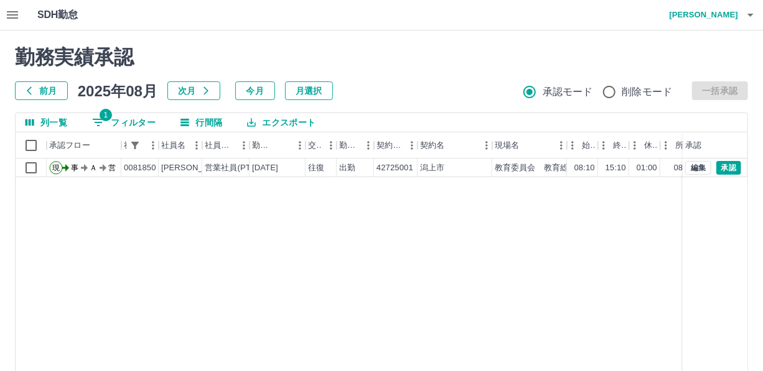
click at [139, 121] on button "1 フィルター" at bounding box center [123, 122] width 83 height 19
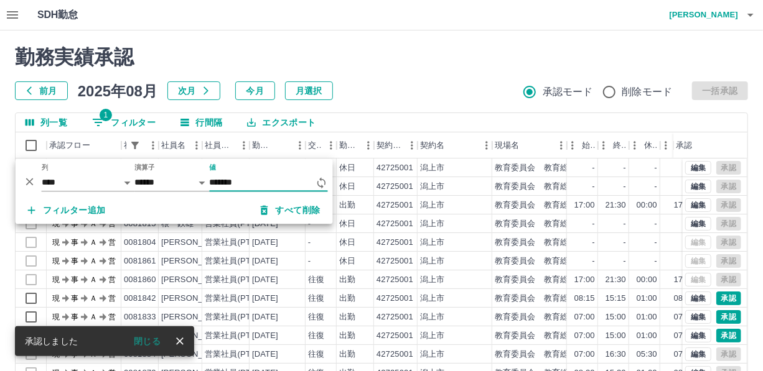
type input "*******"
click at [404, 68] on div at bounding box center [381, 185] width 763 height 371
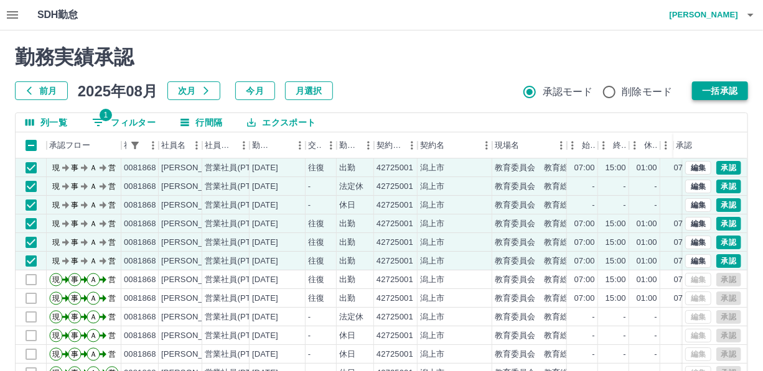
click at [715, 87] on button "一括承認" at bounding box center [720, 91] width 56 height 19
click at [128, 117] on button "1 フィルター" at bounding box center [123, 122] width 83 height 19
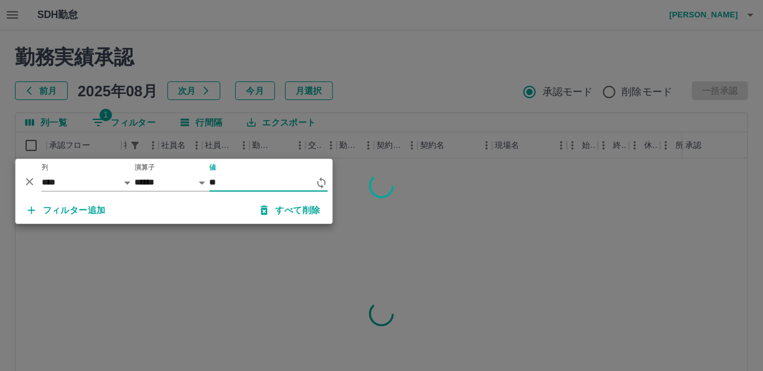
type input "*"
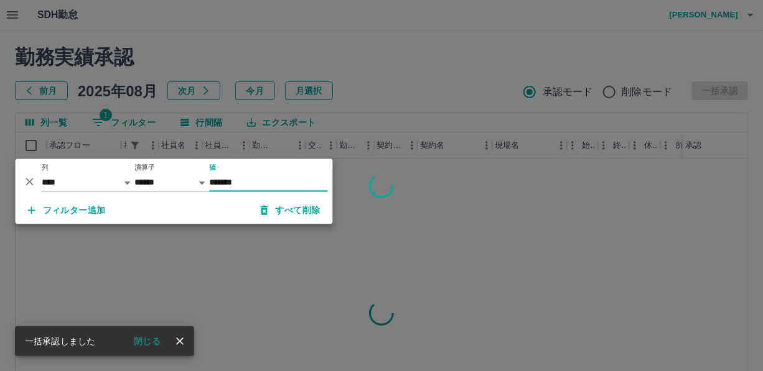
type input "*******"
click at [441, 81] on div at bounding box center [381, 185] width 763 height 371
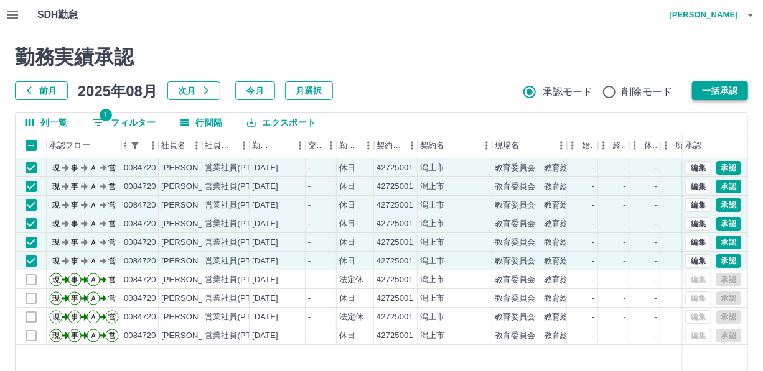
click at [722, 88] on button "一括承認" at bounding box center [720, 91] width 56 height 19
click at [130, 118] on button "1 フィルター" at bounding box center [123, 122] width 83 height 19
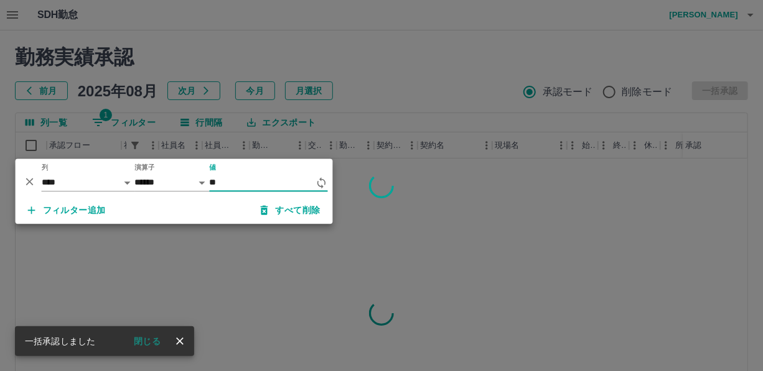
type input "*"
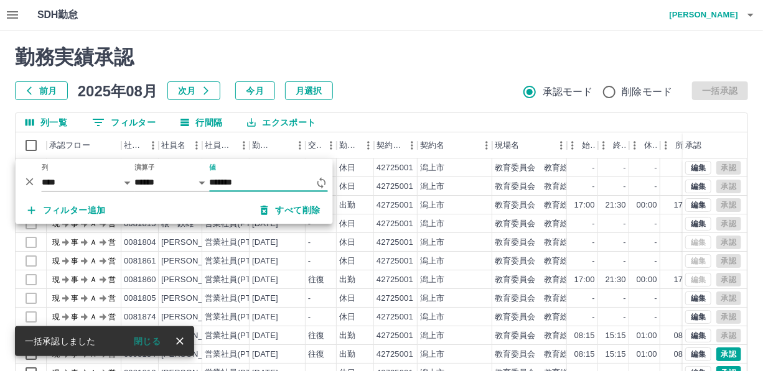
type input "*******"
click at [385, 69] on div "勤務実績承認 前月 2025年08月 次月 今月 月選択 承認モード 削除モード 一括承認" at bounding box center [381, 72] width 733 height 55
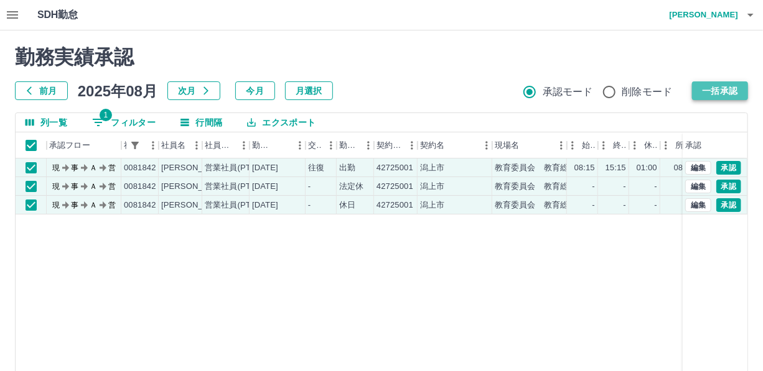
click at [728, 88] on button "一括承認" at bounding box center [720, 91] width 56 height 19
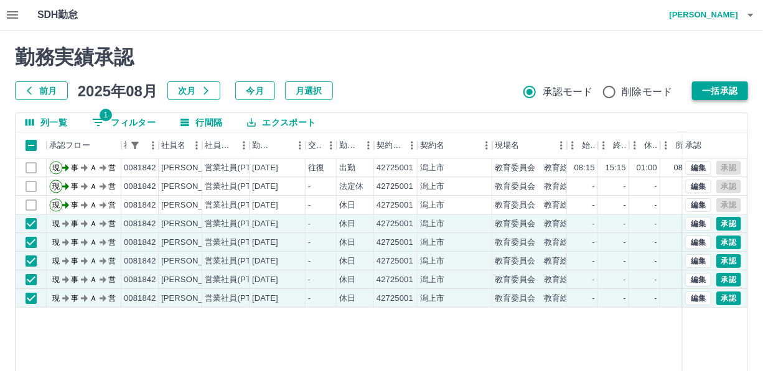
click at [730, 90] on button "一括承認" at bounding box center [720, 91] width 56 height 19
drag, startPoint x: 141, startPoint y: 121, endPoint x: 177, endPoint y: 130, distance: 36.7
click at [142, 120] on button "1 フィルター" at bounding box center [123, 122] width 83 height 19
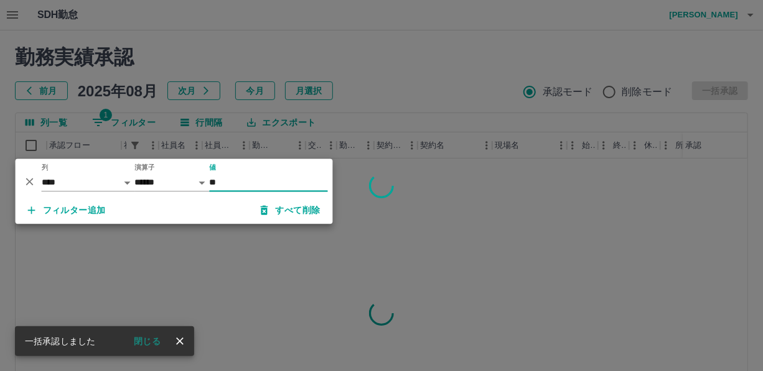
type input "*"
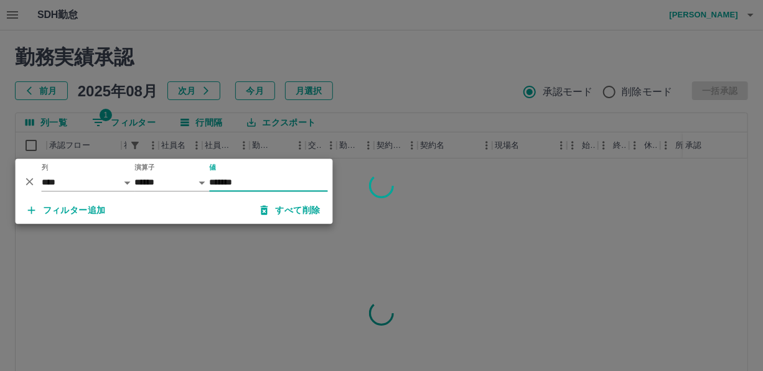
type input "*******"
click at [401, 106] on div at bounding box center [381, 185] width 763 height 371
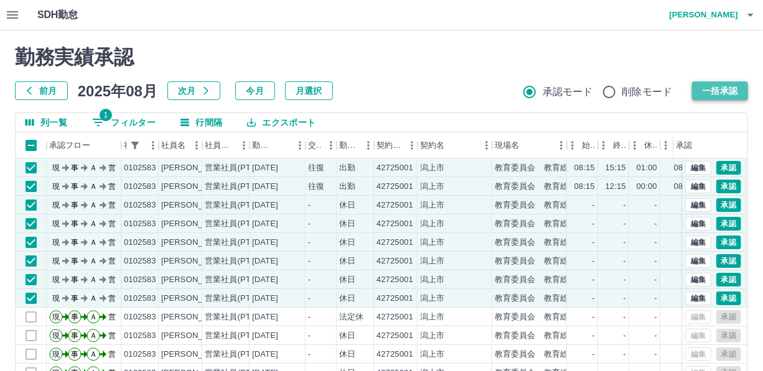
click at [726, 88] on button "一括承認" at bounding box center [720, 91] width 56 height 19
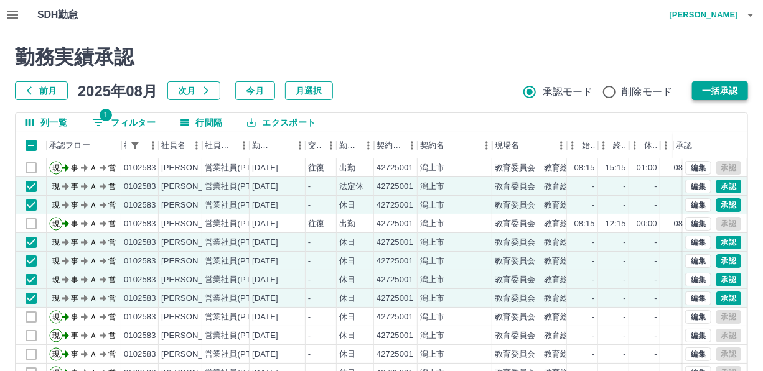
click at [717, 88] on button "一括承認" at bounding box center [720, 91] width 56 height 19
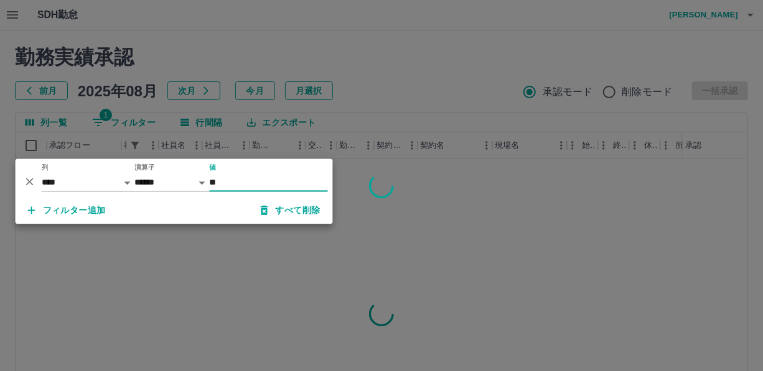
type input "*"
type input "*******"
click at [409, 88] on div at bounding box center [381, 185] width 763 height 371
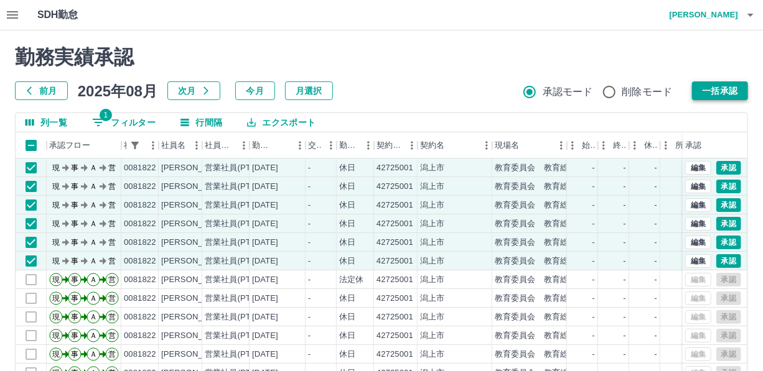
click at [730, 85] on button "一括承認" at bounding box center [720, 91] width 56 height 19
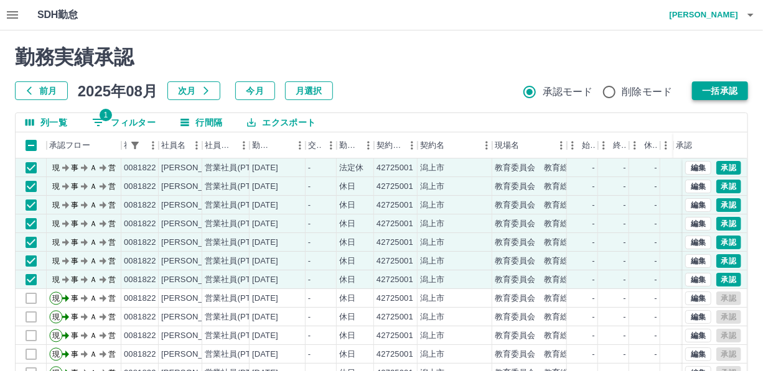
click at [721, 89] on button "一括承認" at bounding box center [720, 91] width 56 height 19
click at [150, 123] on button "1 フィルター" at bounding box center [123, 122] width 83 height 19
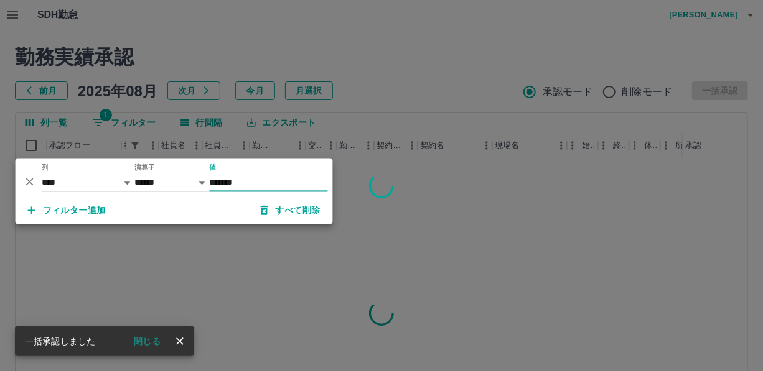
type input "*******"
click at [394, 118] on div at bounding box center [381, 185] width 763 height 371
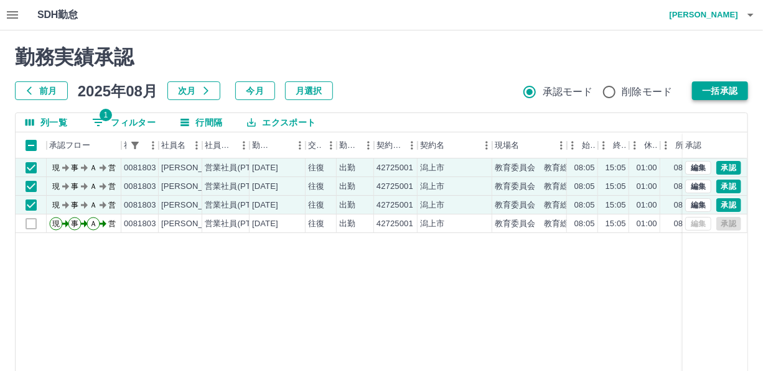
click at [713, 89] on button "一括承認" at bounding box center [720, 91] width 56 height 19
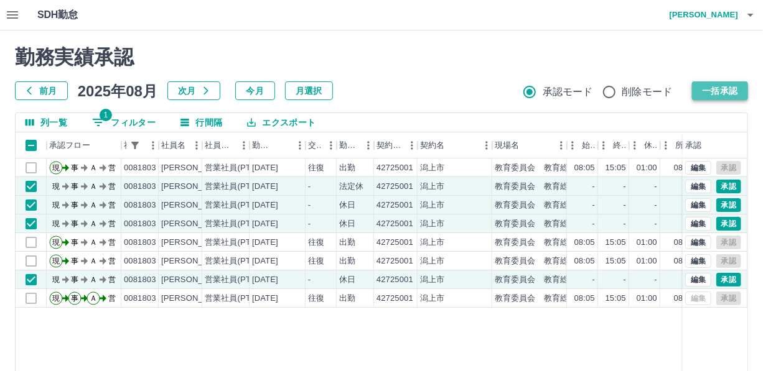
click at [712, 90] on button "一括承認" at bounding box center [720, 91] width 56 height 19
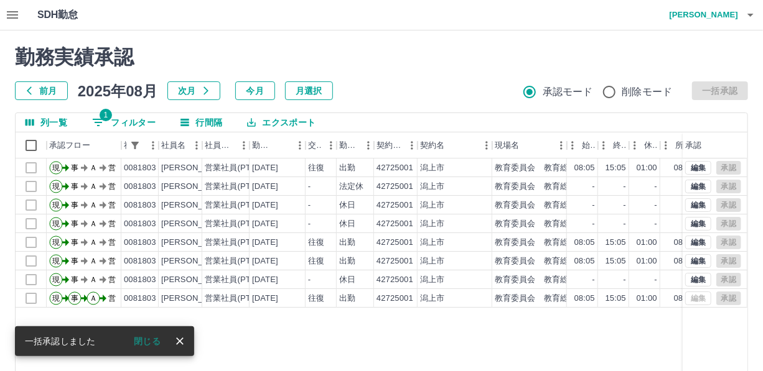
click at [131, 119] on button "1 フィルター" at bounding box center [123, 122] width 83 height 19
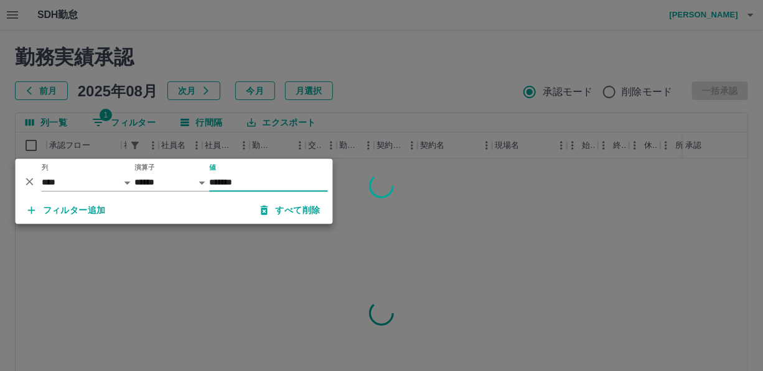
type input "*******"
click at [369, 138] on div at bounding box center [381, 185] width 763 height 371
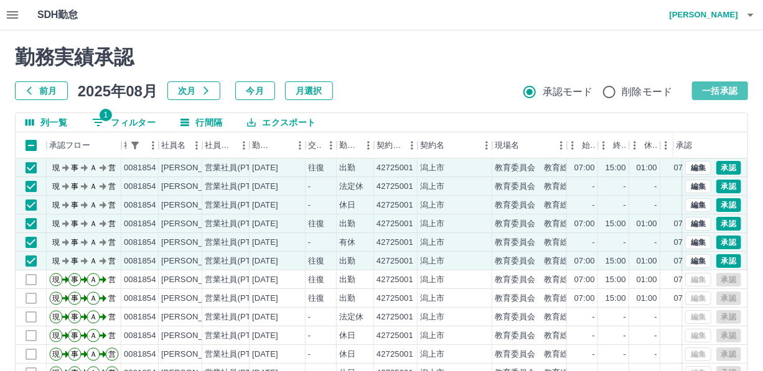
drag, startPoint x: 722, startPoint y: 91, endPoint x: 610, endPoint y: 86, distance: 112.1
click at [722, 91] on button "一括承認" at bounding box center [720, 91] width 56 height 19
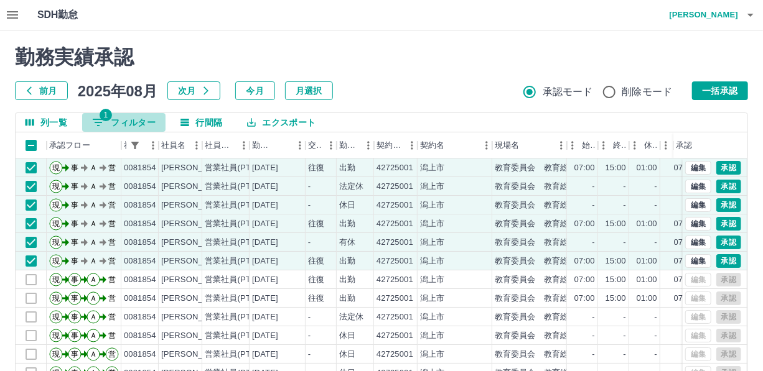
click at [131, 123] on button "1 フィルター" at bounding box center [123, 122] width 83 height 19
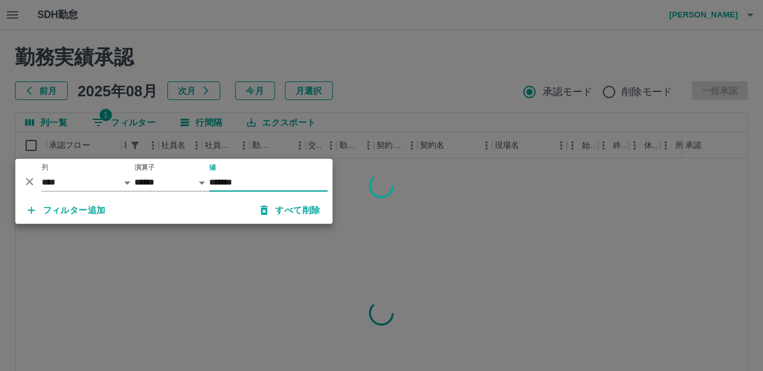
type input "*******"
click at [434, 185] on div at bounding box center [381, 185] width 763 height 371
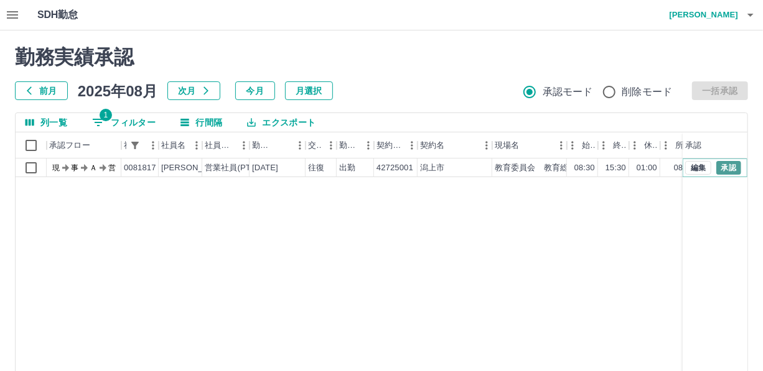
click at [726, 167] on button "承認" at bounding box center [728, 168] width 25 height 14
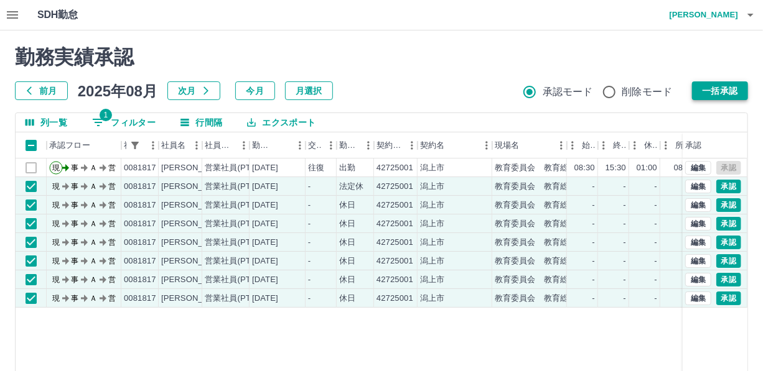
click at [712, 88] on button "一括承認" at bounding box center [720, 91] width 56 height 19
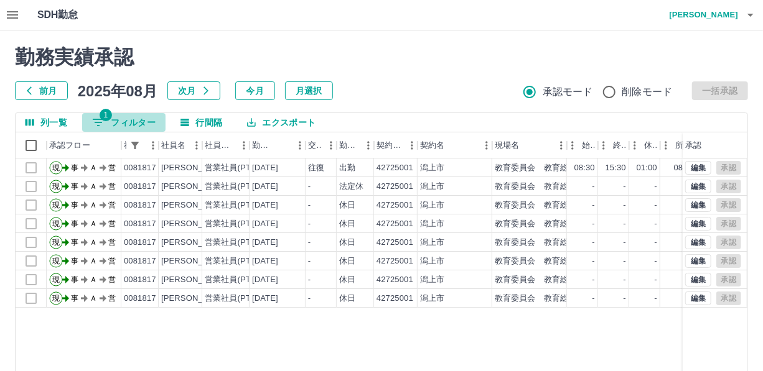
click at [132, 119] on button "1 フィルター" at bounding box center [123, 122] width 83 height 19
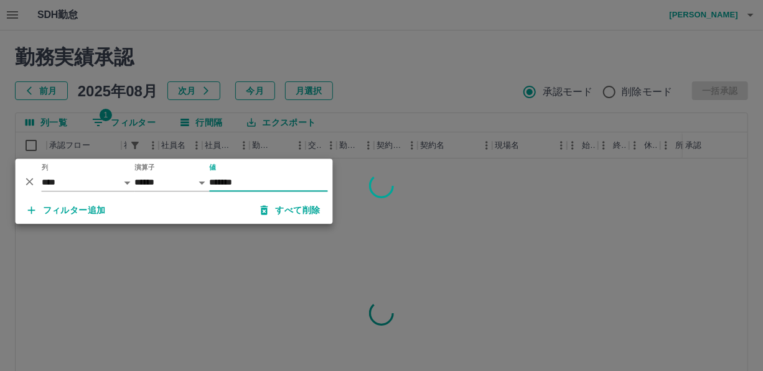
type input "*******"
click at [368, 62] on div at bounding box center [381, 185] width 763 height 371
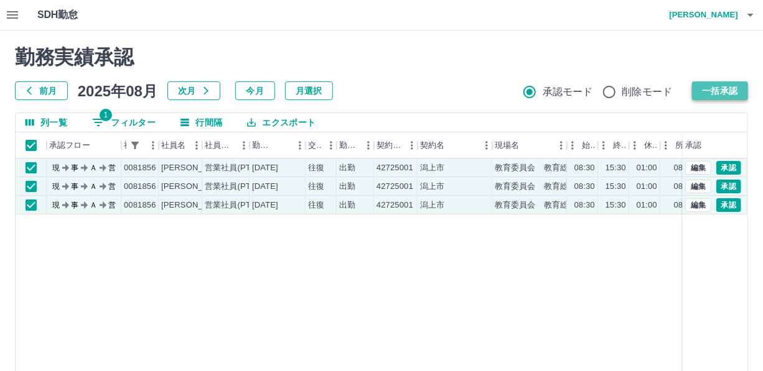
click at [707, 91] on button "一括承認" at bounding box center [720, 91] width 56 height 19
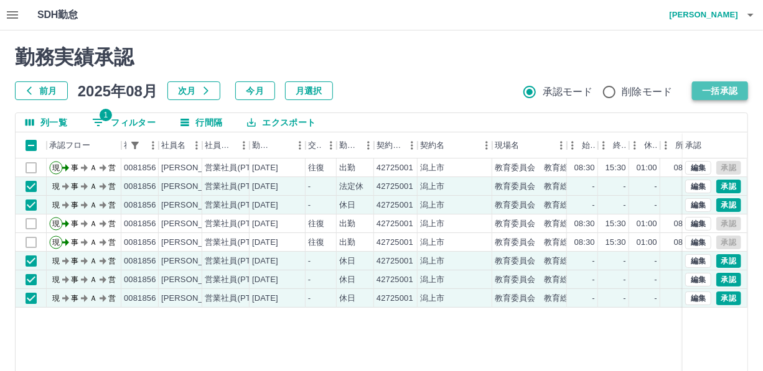
click at [718, 89] on button "一括承認" at bounding box center [720, 91] width 56 height 19
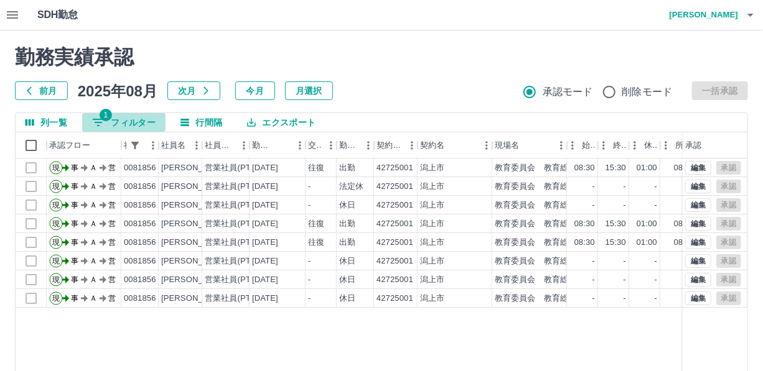
click at [136, 116] on button "1 フィルター" at bounding box center [123, 122] width 83 height 19
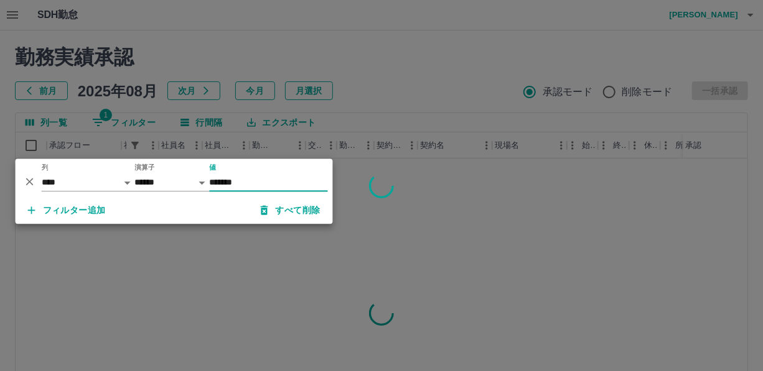
type input "*******"
click at [465, 91] on div at bounding box center [381, 185] width 763 height 371
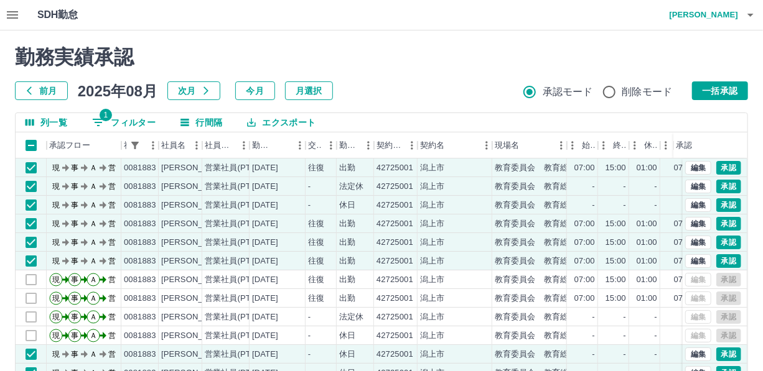
click at [711, 89] on button "一括承認" at bounding box center [720, 91] width 56 height 19
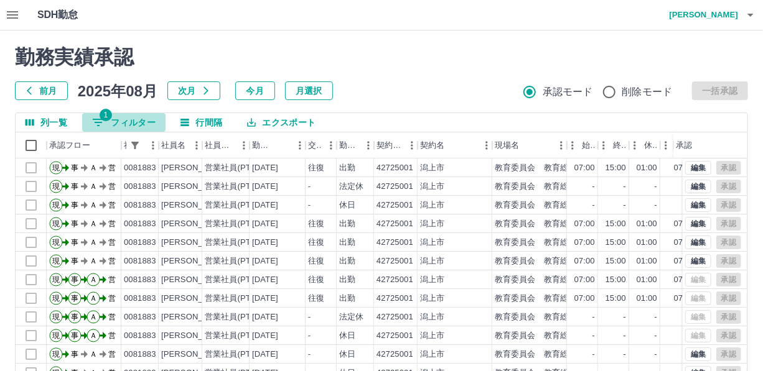
drag, startPoint x: 126, startPoint y: 121, endPoint x: 161, endPoint y: 124, distance: 34.4
click at [127, 121] on button "1 フィルター" at bounding box center [123, 122] width 83 height 19
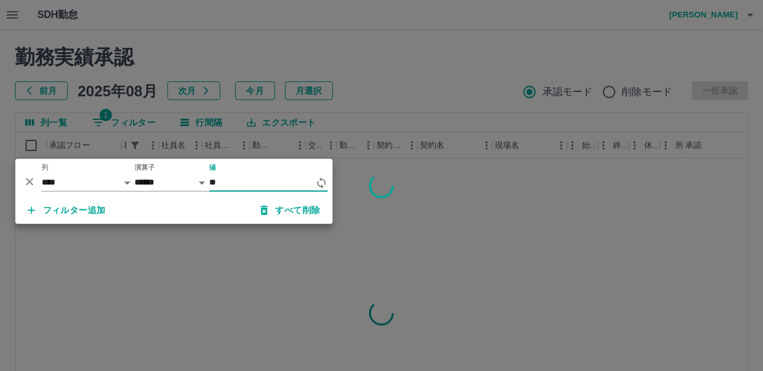
type input "*"
click at [428, 94] on div at bounding box center [381, 185] width 763 height 371
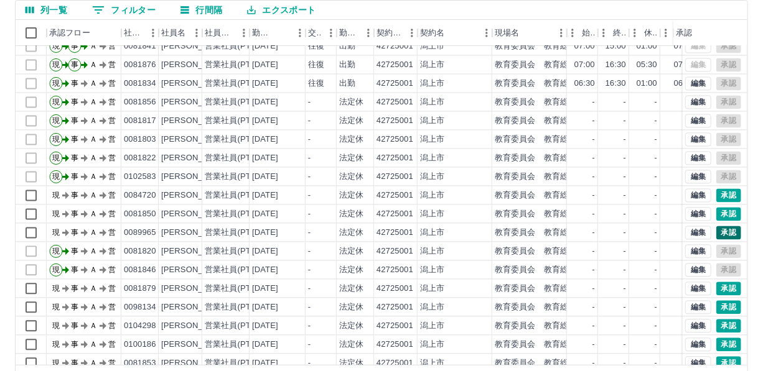
scroll to position [1167, 0]
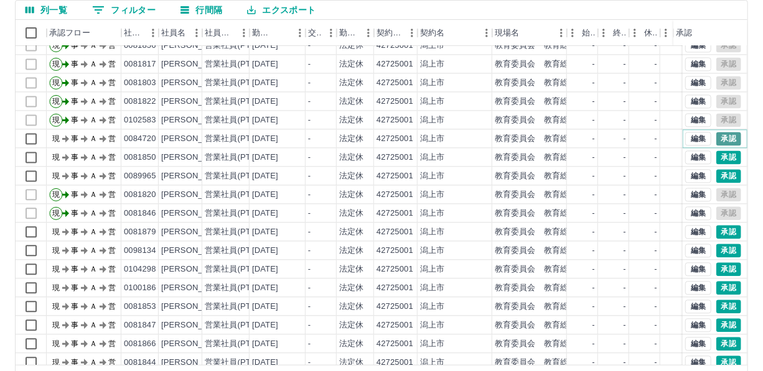
click at [723, 134] on button "承認" at bounding box center [728, 140] width 25 height 14
click at [719, 156] on div at bounding box center [381, 185] width 763 height 371
click at [721, 173] on div at bounding box center [381, 185] width 763 height 371
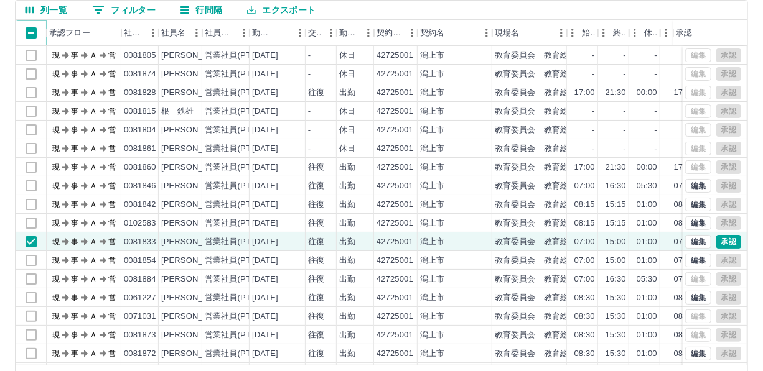
scroll to position [0, 0]
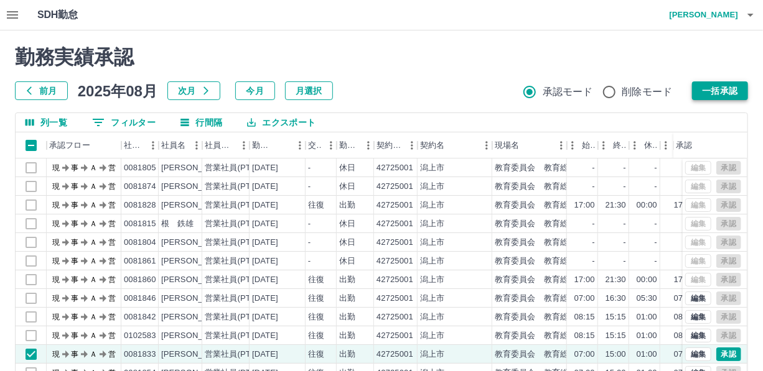
click at [723, 91] on button "一括承認" at bounding box center [720, 91] width 56 height 19
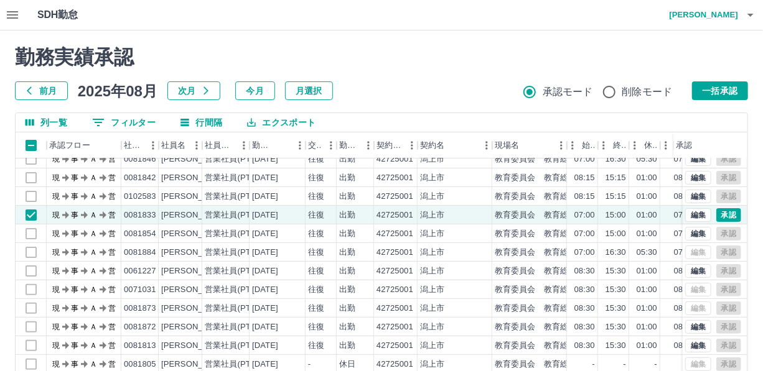
scroll to position [169, 0]
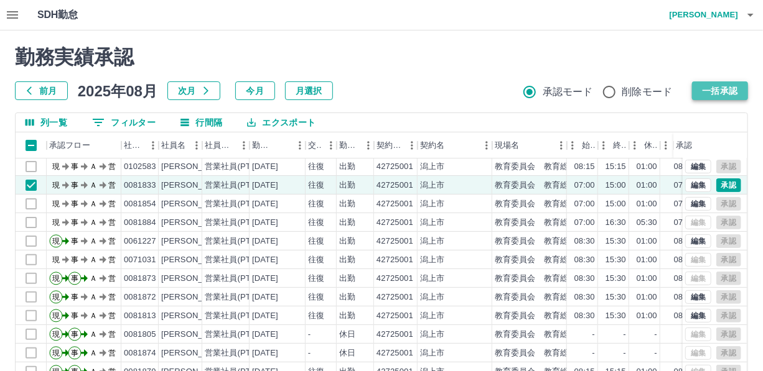
click at [717, 88] on button "一括承認" at bounding box center [720, 91] width 56 height 19
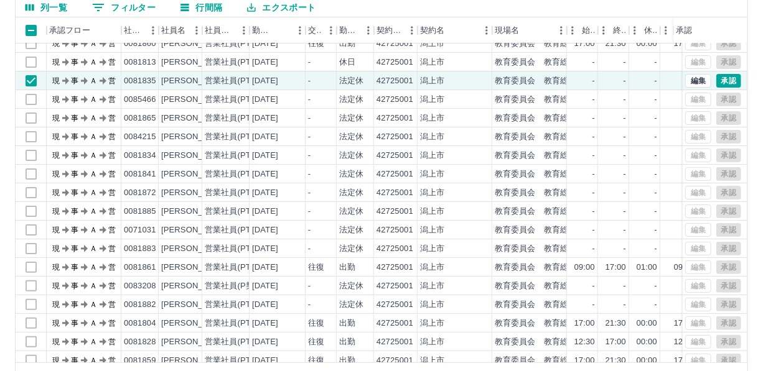
scroll to position [154, 0]
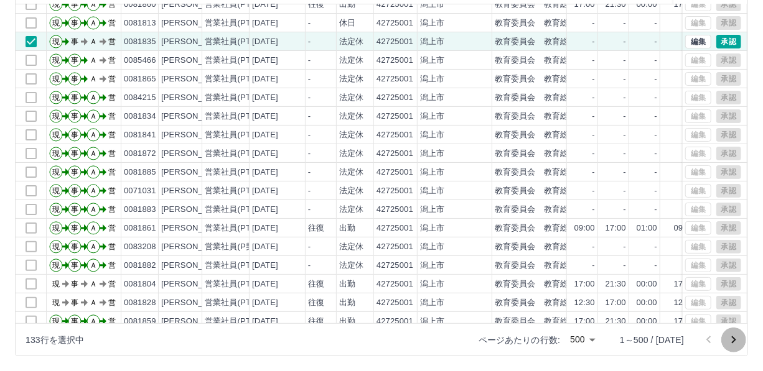
click at [734, 335] on icon "次のページへ" at bounding box center [733, 340] width 15 height 15
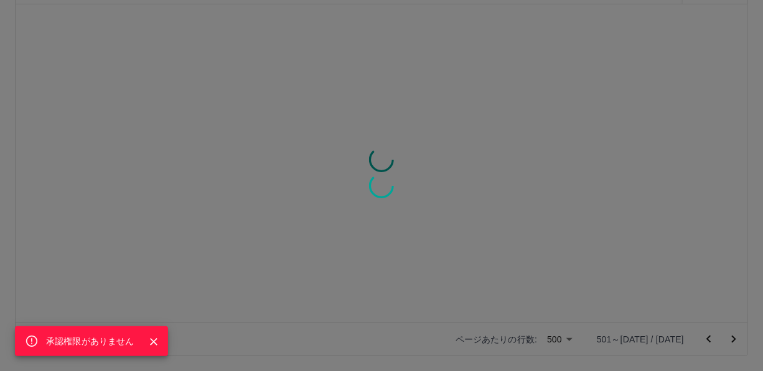
scroll to position [0, 0]
click at [153, 340] on icon "Close" at bounding box center [153, 342] width 12 height 12
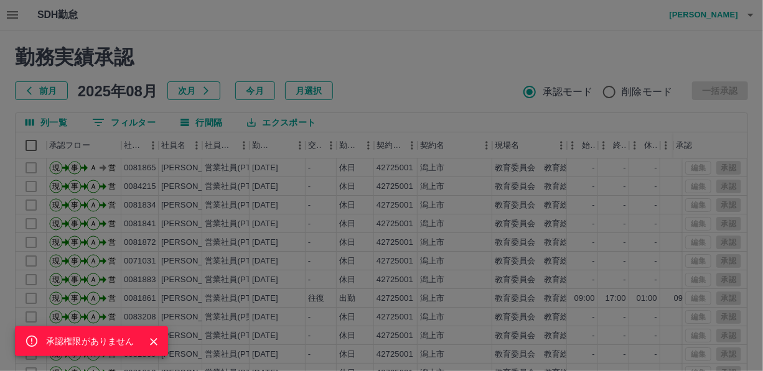
drag, startPoint x: 157, startPoint y: 342, endPoint x: 269, endPoint y: 316, distance: 115.0
click at [157, 342] on icon "Close" at bounding box center [153, 342] width 12 height 12
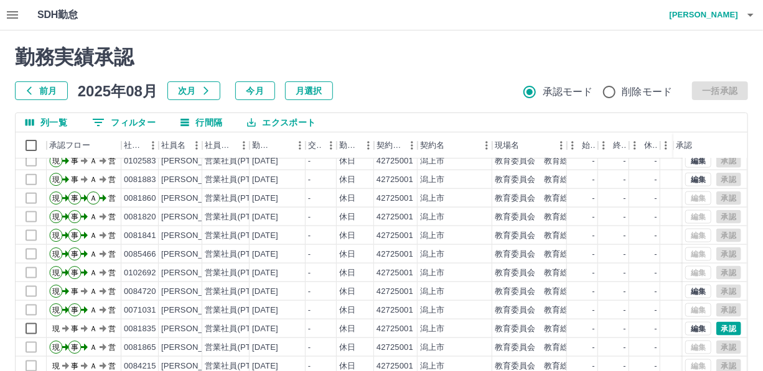
scroll to position [791, 0]
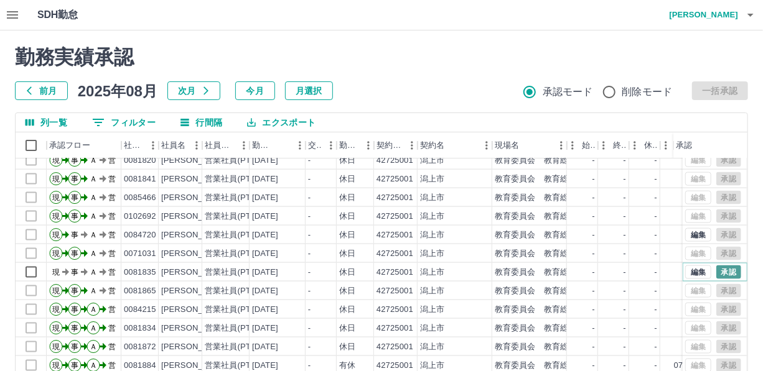
click at [722, 271] on button "承認" at bounding box center [728, 273] width 25 height 14
click at [123, 118] on button "0 フィルター" at bounding box center [123, 122] width 83 height 19
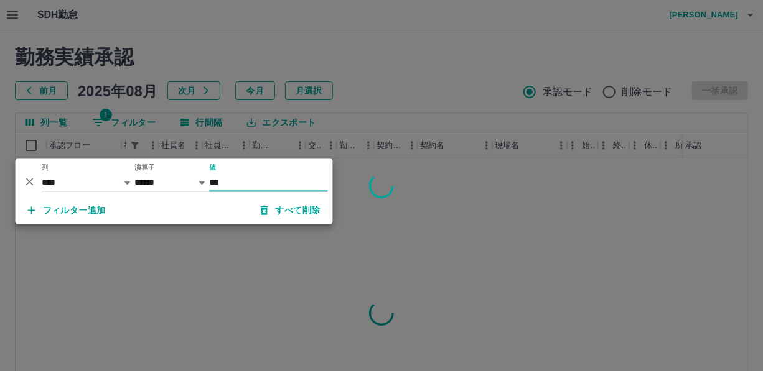
scroll to position [0, 0]
type input "*******"
drag, startPoint x: 313, startPoint y: 55, endPoint x: 335, endPoint y: 52, distance: 22.1
click at [314, 55] on div at bounding box center [381, 185] width 763 height 371
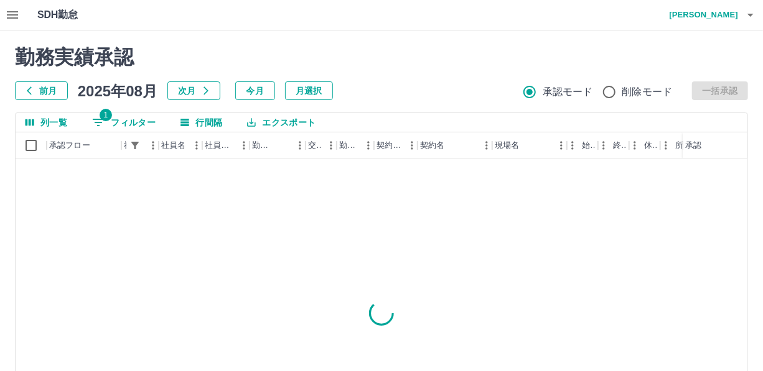
click at [134, 118] on button "1 フィルター" at bounding box center [123, 122] width 83 height 19
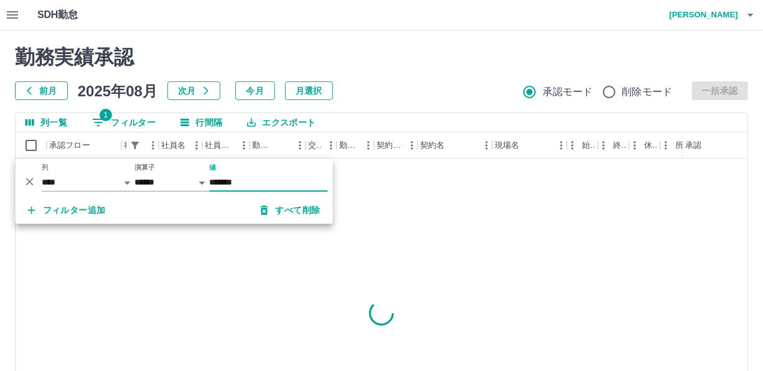
click at [390, 47] on h2 "勤務実績承認" at bounding box center [381, 57] width 733 height 24
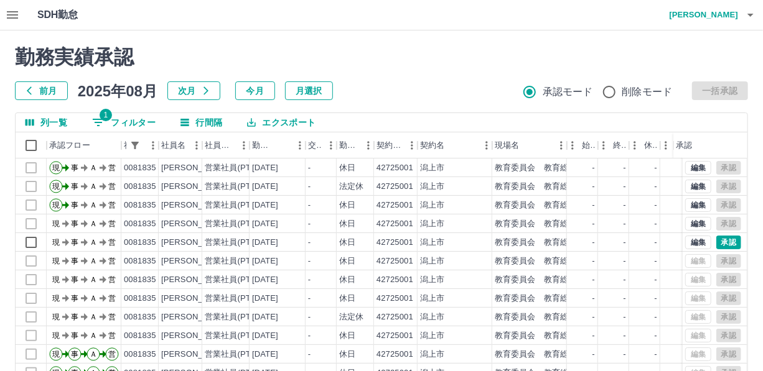
scroll to position [119, 0]
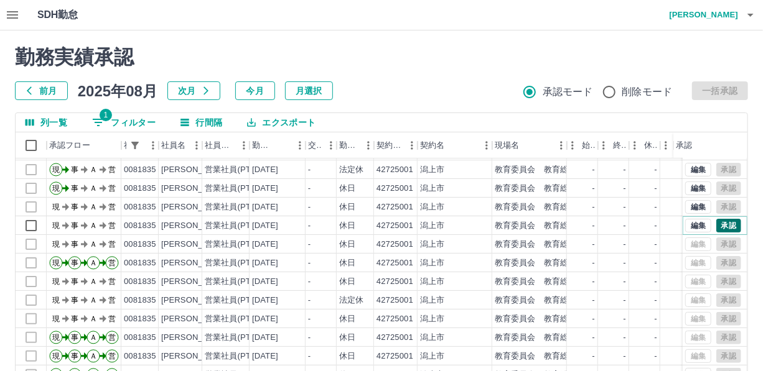
click at [718, 219] on button "承認" at bounding box center [728, 226] width 25 height 14
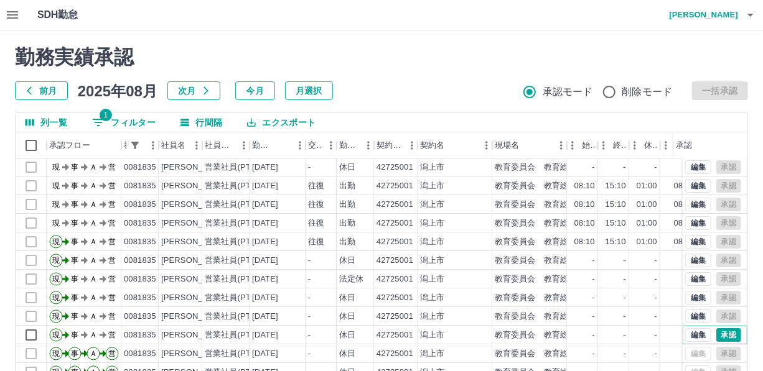
scroll to position [0, 0]
click at [139, 117] on button "1 フィルター" at bounding box center [123, 122] width 83 height 19
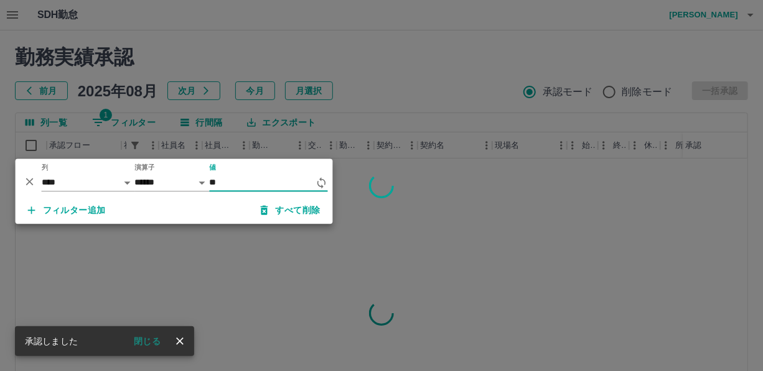
type input "*"
click at [381, 133] on div at bounding box center [381, 185] width 763 height 371
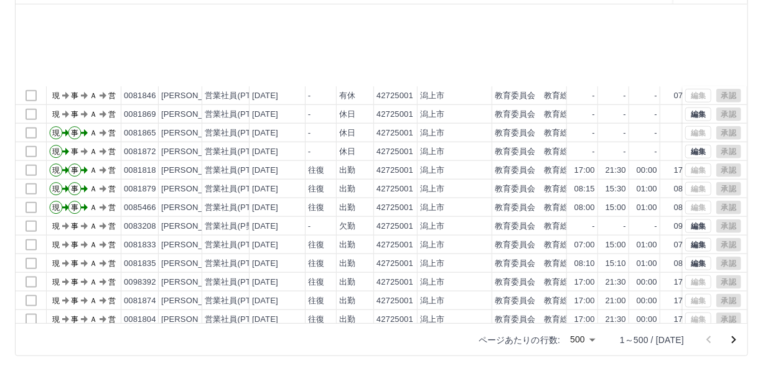
scroll to position [4865, 0]
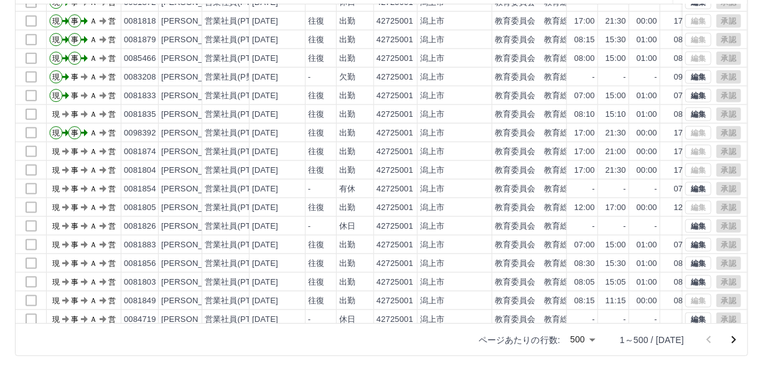
click at [733, 337] on icon "次のページへ" at bounding box center [734, 340] width 4 height 7
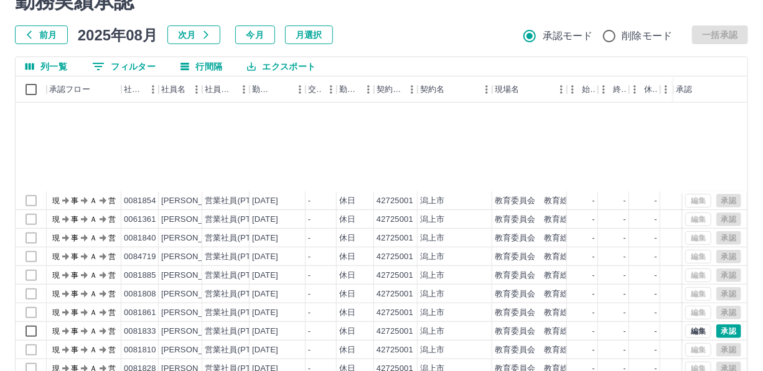
scroll to position [452, 0]
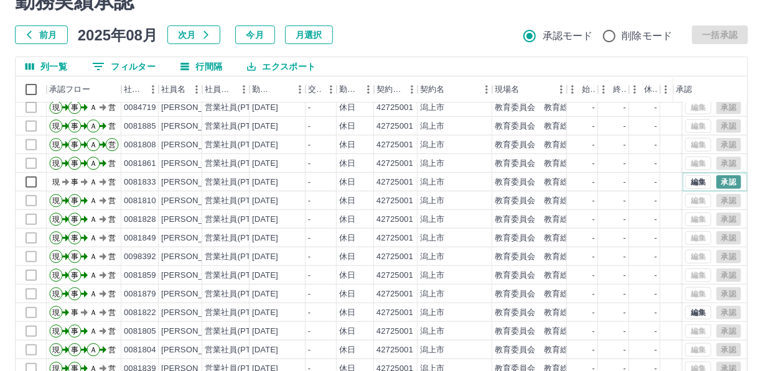
click at [722, 180] on button "承認" at bounding box center [728, 182] width 25 height 14
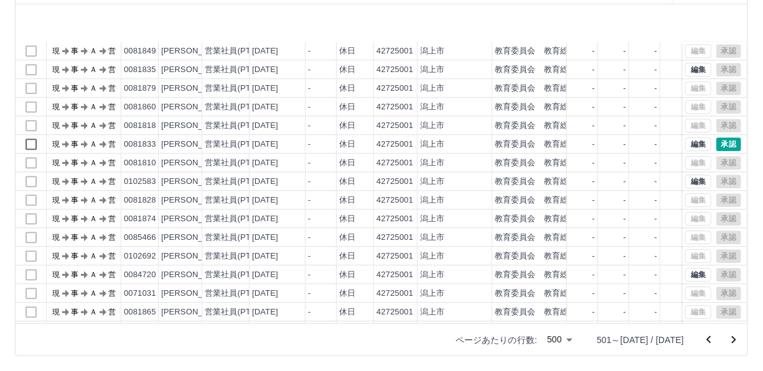
scroll to position [1414, 0]
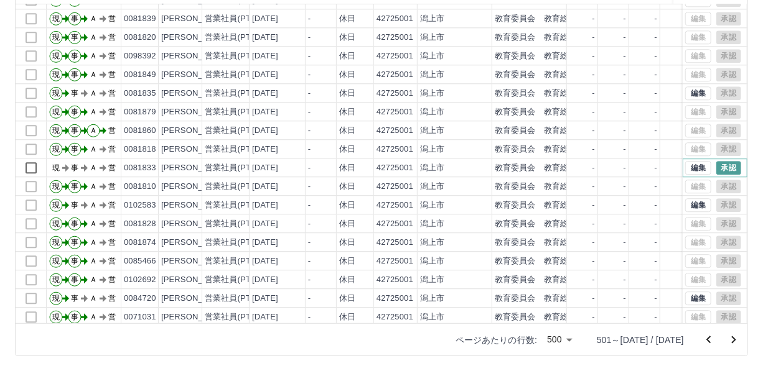
click at [719, 161] on button "承認" at bounding box center [728, 168] width 25 height 14
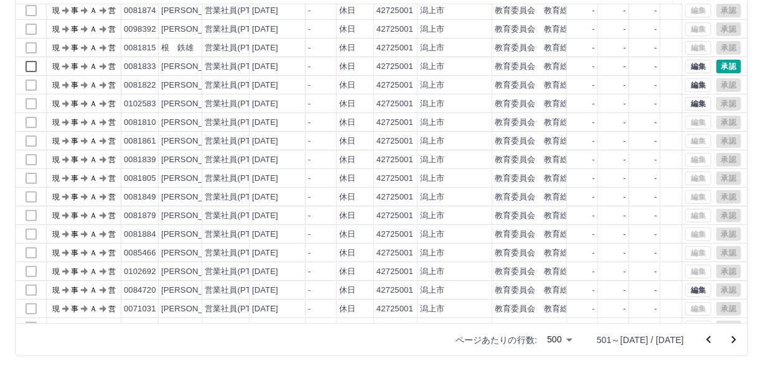
scroll to position [2149, 0]
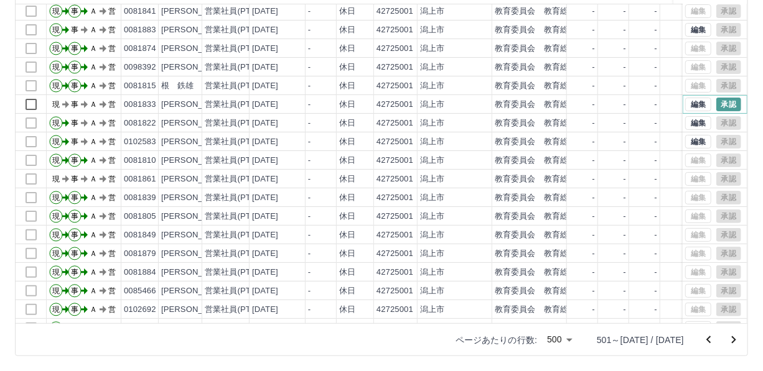
click at [717, 102] on button "承認" at bounding box center [728, 105] width 25 height 14
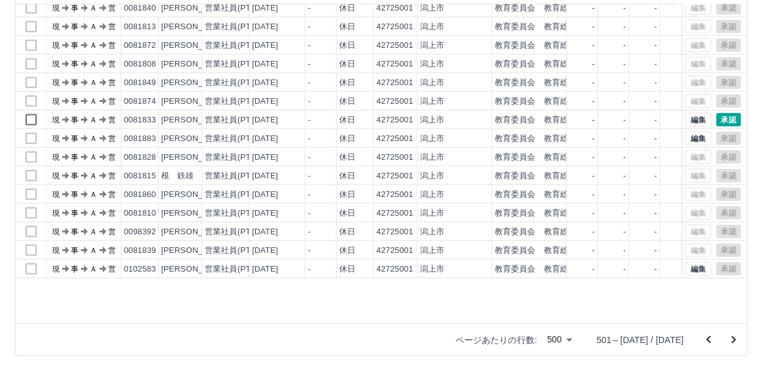
scroll to position [2828, 0]
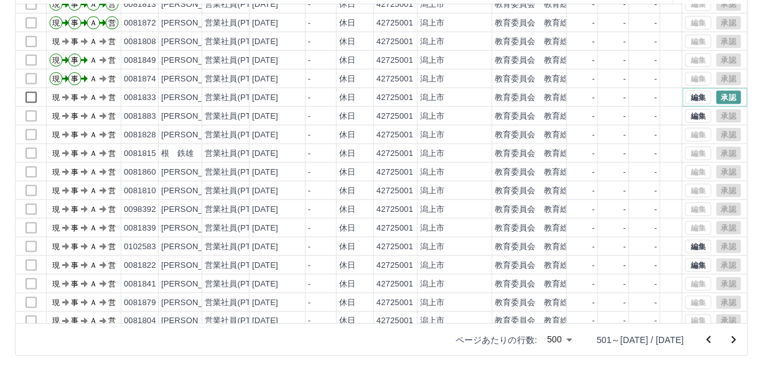
click at [717, 93] on button "承認" at bounding box center [728, 98] width 25 height 14
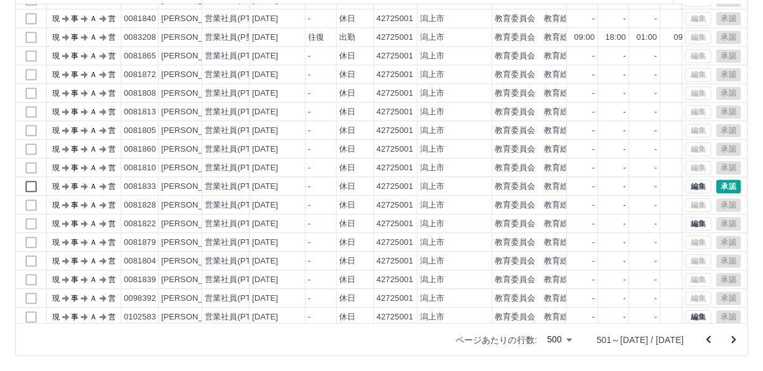
scroll to position [3564, 0]
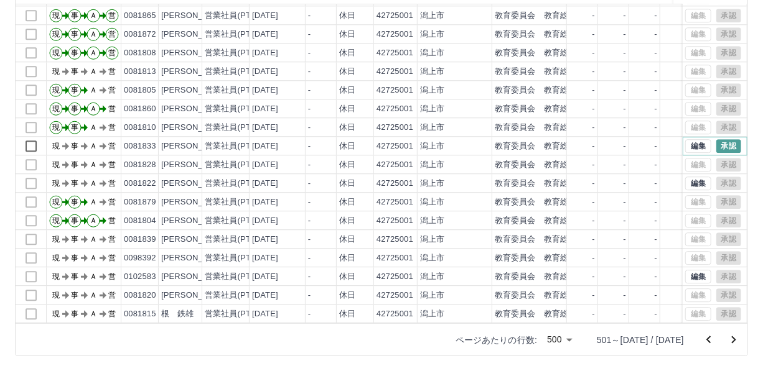
click at [723, 141] on button "承認" at bounding box center [728, 146] width 25 height 14
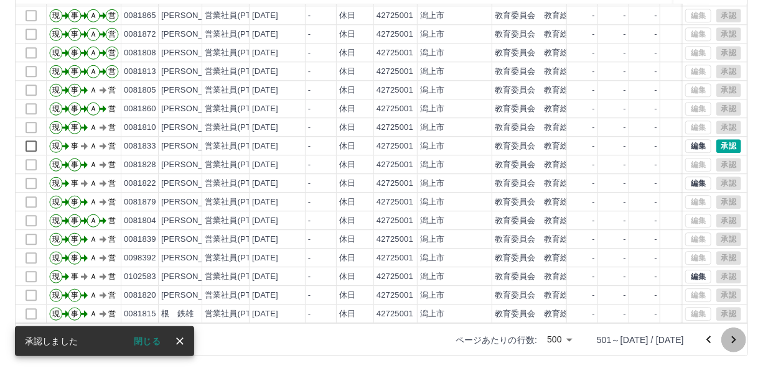
click at [736, 341] on icon "次のページへ" at bounding box center [733, 340] width 15 height 15
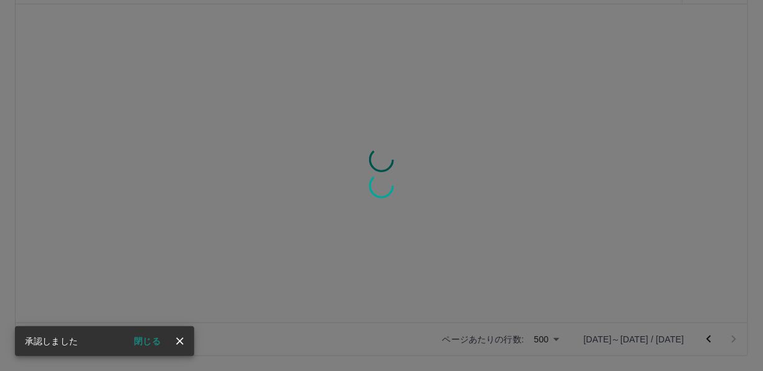
scroll to position [0, 0]
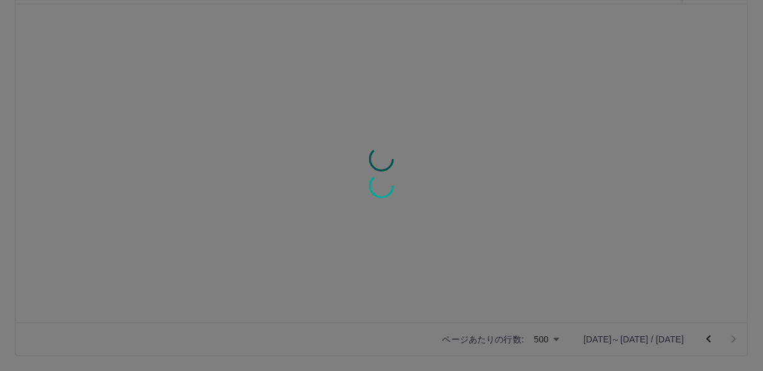
click at [690, 213] on div at bounding box center [381, 185] width 763 height 371
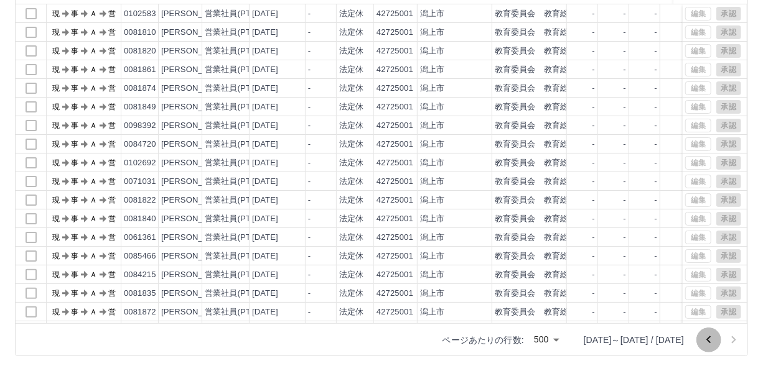
click at [709, 340] on icon "前のページへ" at bounding box center [708, 340] width 15 height 15
click at [709, 342] on div at bounding box center [721, 340] width 50 height 25
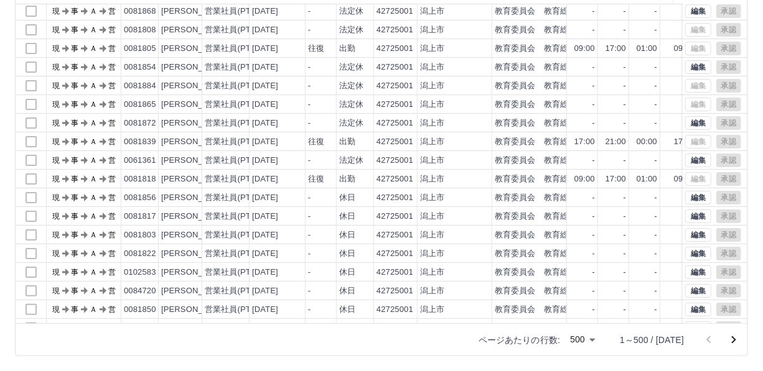
scroll to position [2093, 0]
